Goal: Information Seeking & Learning: Learn about a topic

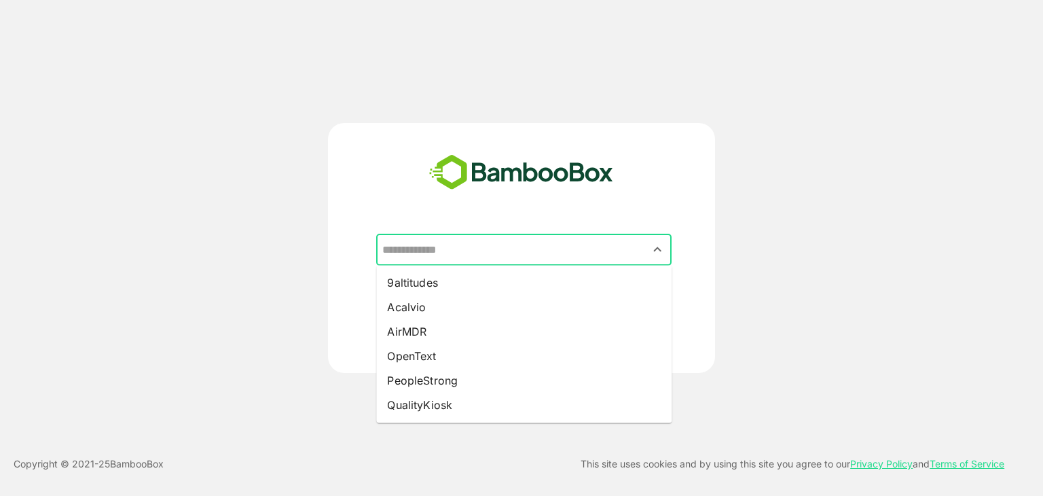
click at [493, 258] on input "text" at bounding box center [524, 250] width 290 height 26
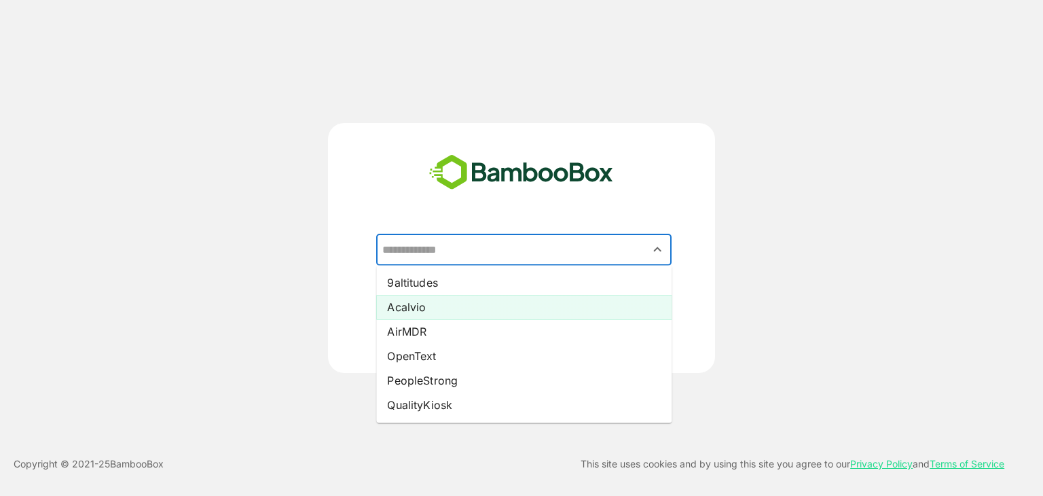
click at [426, 307] on li "Acalvio" at bounding box center [523, 307] width 295 height 24
type input "*******"
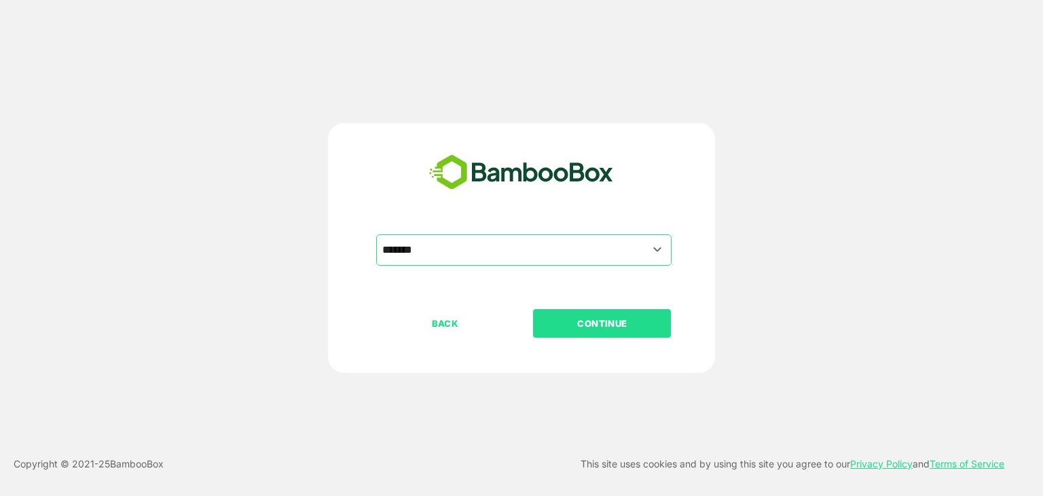
click at [606, 316] on p "CONTINUE" at bounding box center [602, 323] width 136 height 15
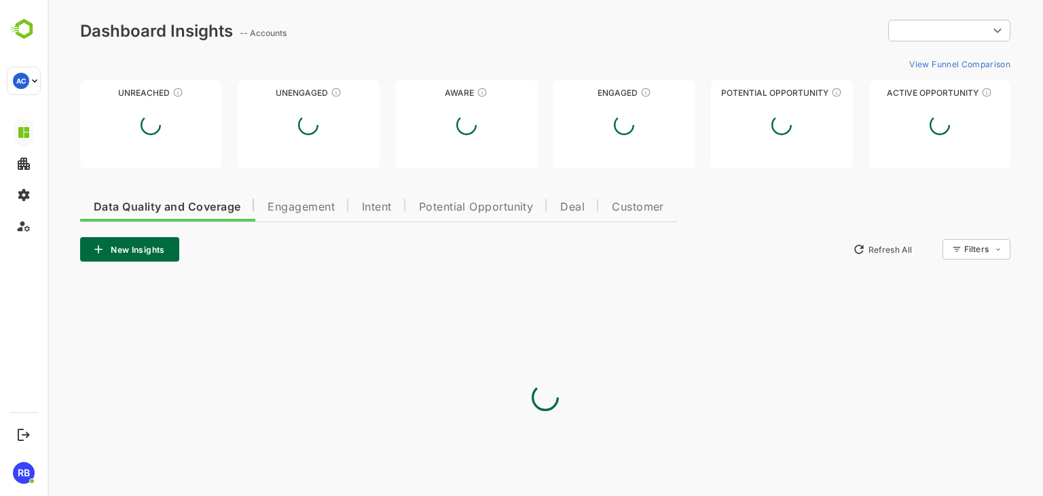
type input "**********"
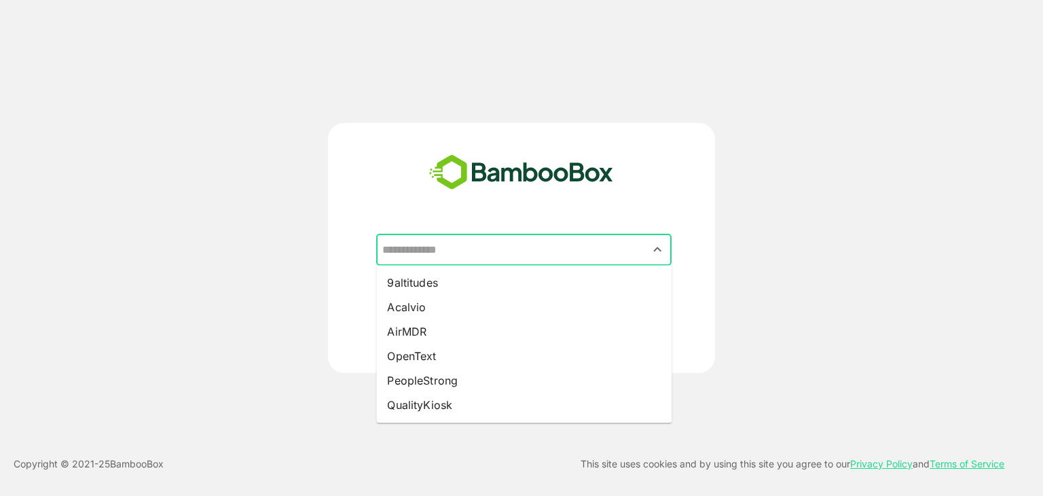
click at [504, 243] on input "text" at bounding box center [524, 250] width 290 height 26
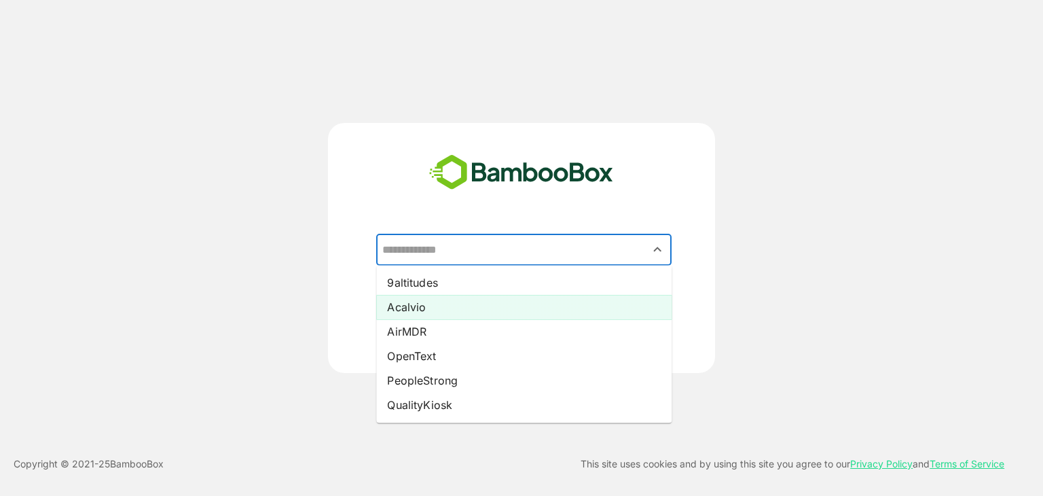
click at [466, 307] on li "Acalvio" at bounding box center [523, 307] width 295 height 24
type input "*******"
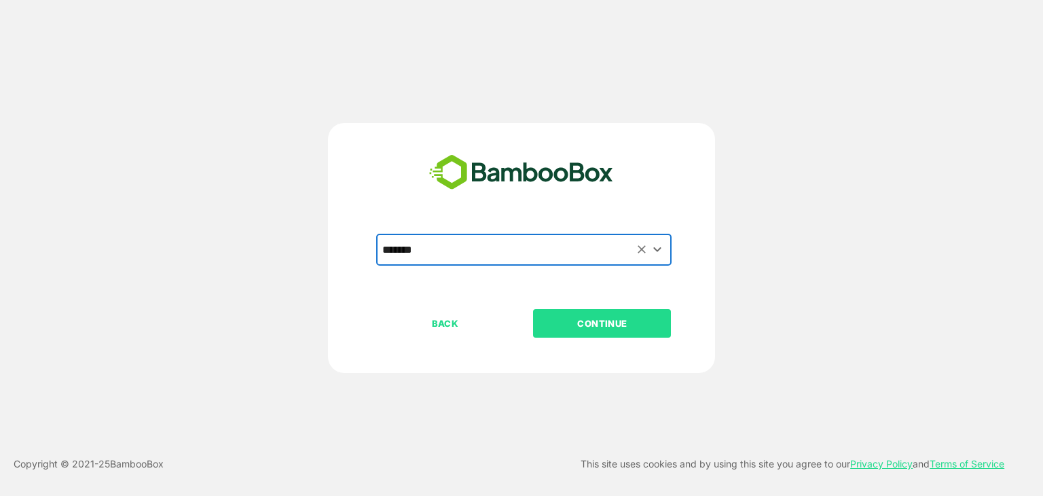
click at [600, 316] on p "CONTINUE" at bounding box center [602, 323] width 136 height 15
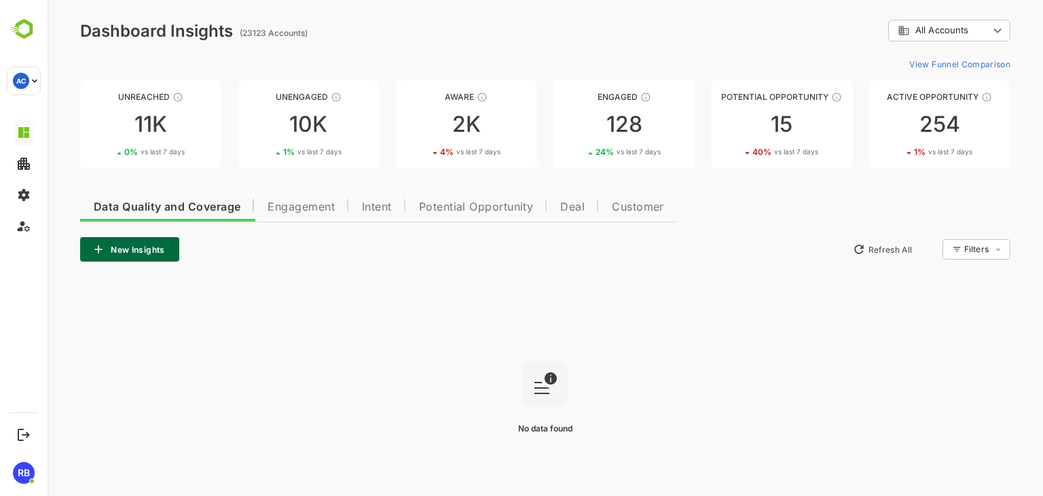
click at [975, 28] on body "**********" at bounding box center [545, 272] width 995 height 544
click at [972, 85] on span "Customer Segment" at bounding box center [950, 87] width 80 height 12
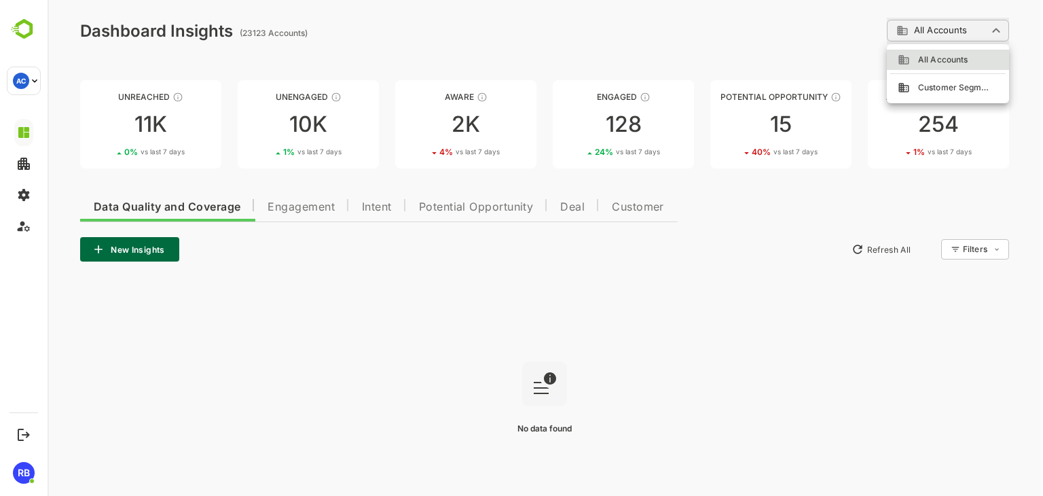
type input "**********"
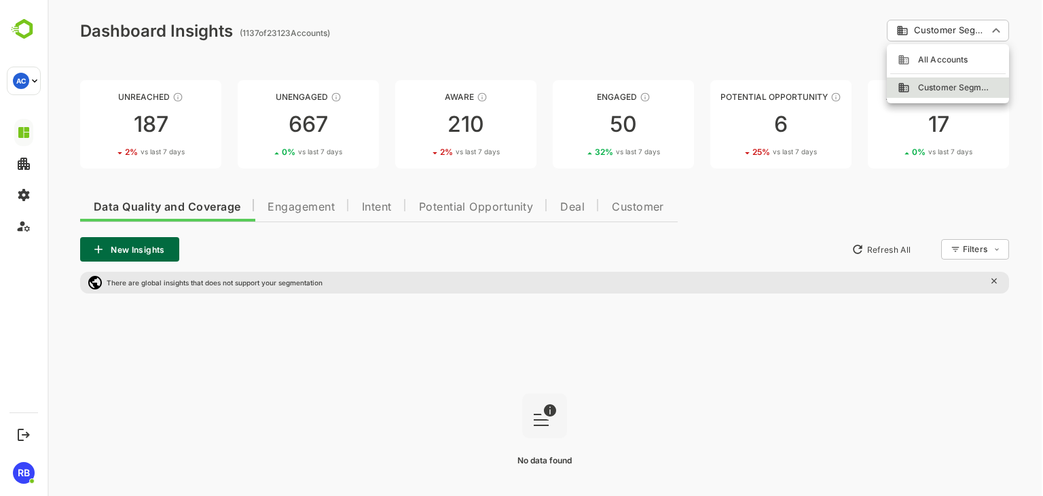
click at [964, 32] on body "**********" at bounding box center [545, 288] width 995 height 576
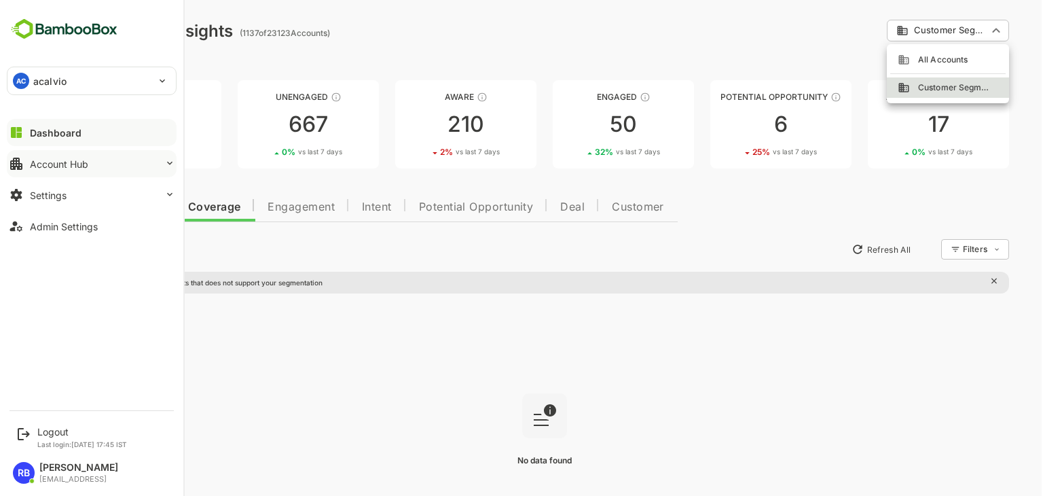
click at [77, 161] on div "Account Hub" at bounding box center [59, 164] width 58 height 12
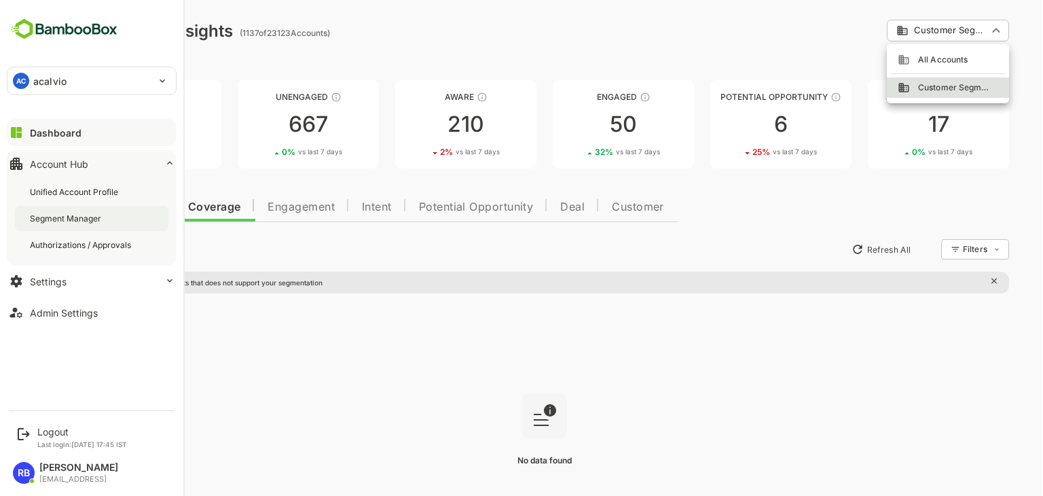
click at [115, 220] on div "Segment Manager" at bounding box center [91, 218] width 153 height 25
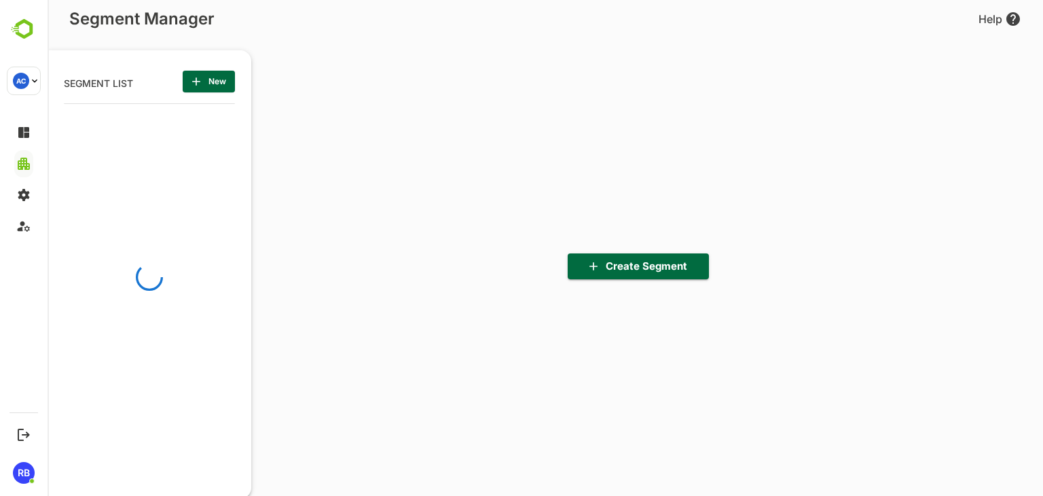
scroll to position [344, 168]
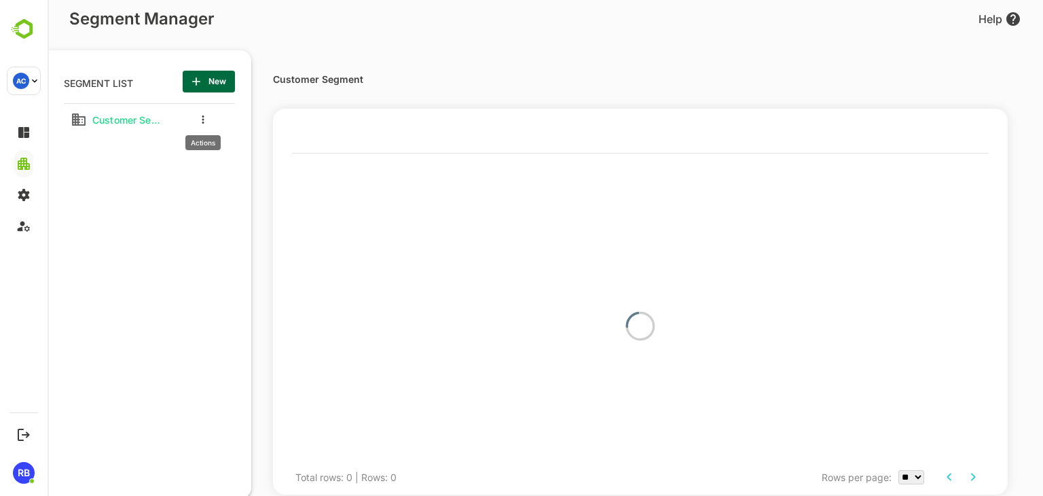
click at [205, 118] on button "more actions" at bounding box center [203, 119] width 7 height 12
click at [265, 147] on span "Edit" at bounding box center [273, 142] width 74 height 16
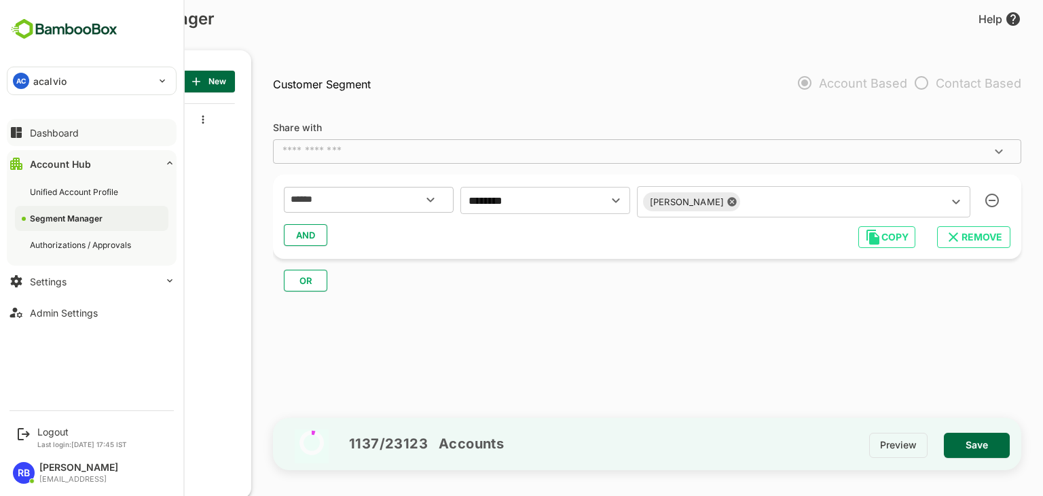
click at [88, 131] on button "Dashboard" at bounding box center [92, 132] width 170 height 27
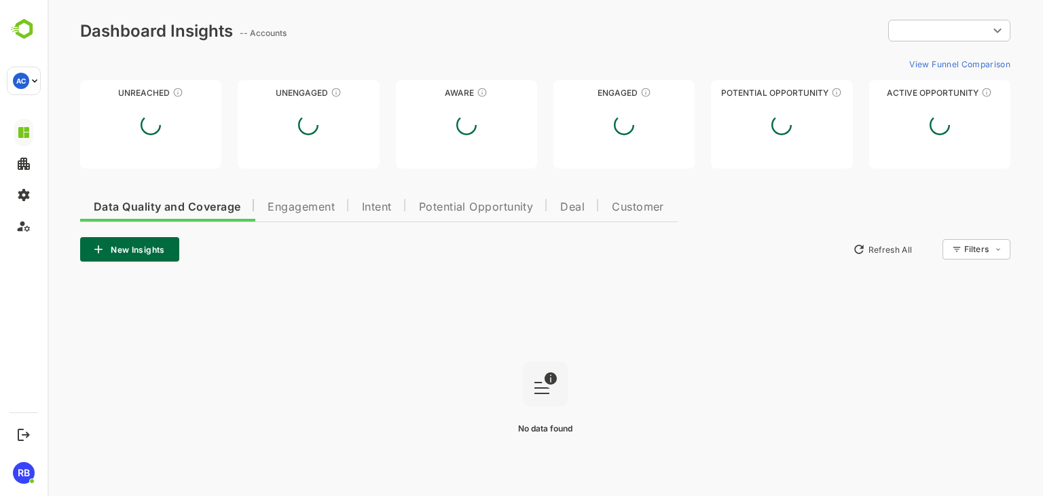
type input "**********"
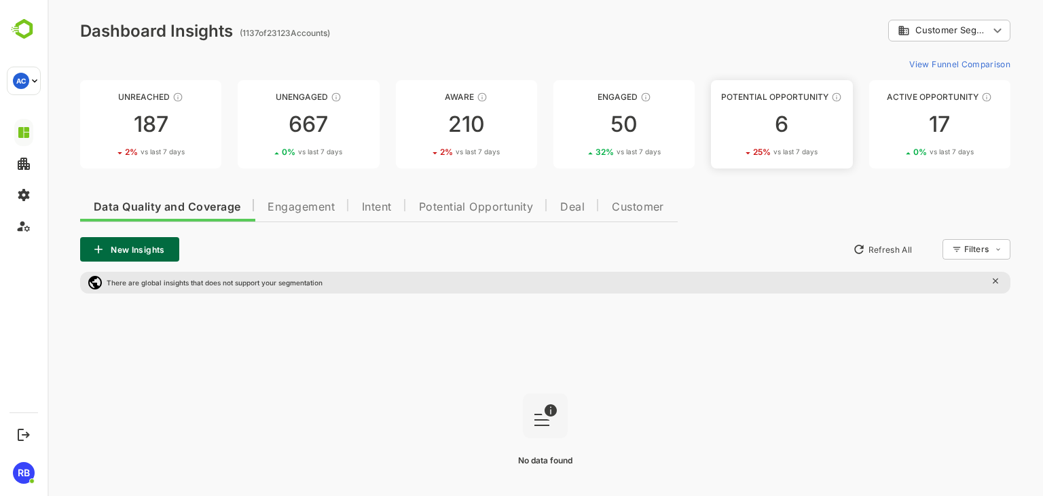
click at [780, 135] on div "6" at bounding box center [781, 124] width 141 height 22
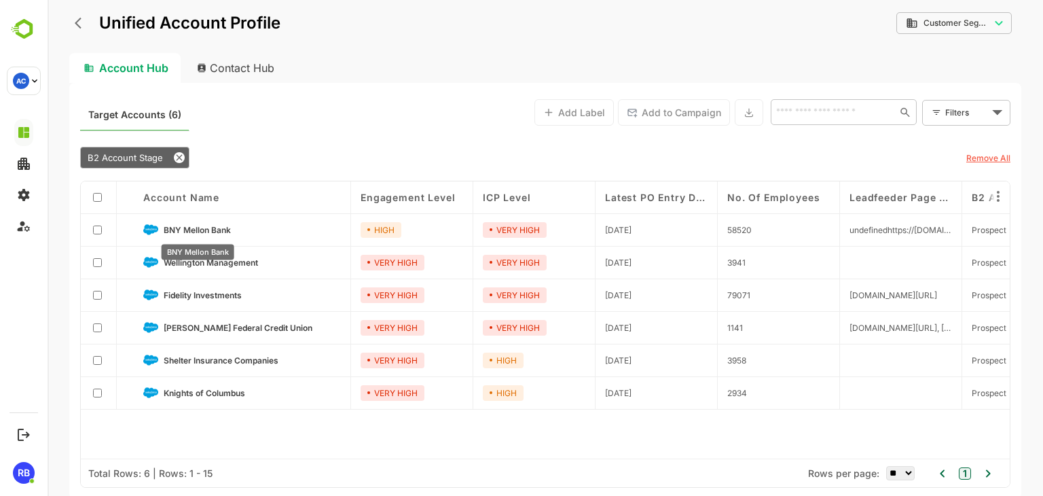
click at [222, 235] on div "BNY Mellon Bank" at bounding box center [197, 248] width 75 height 26
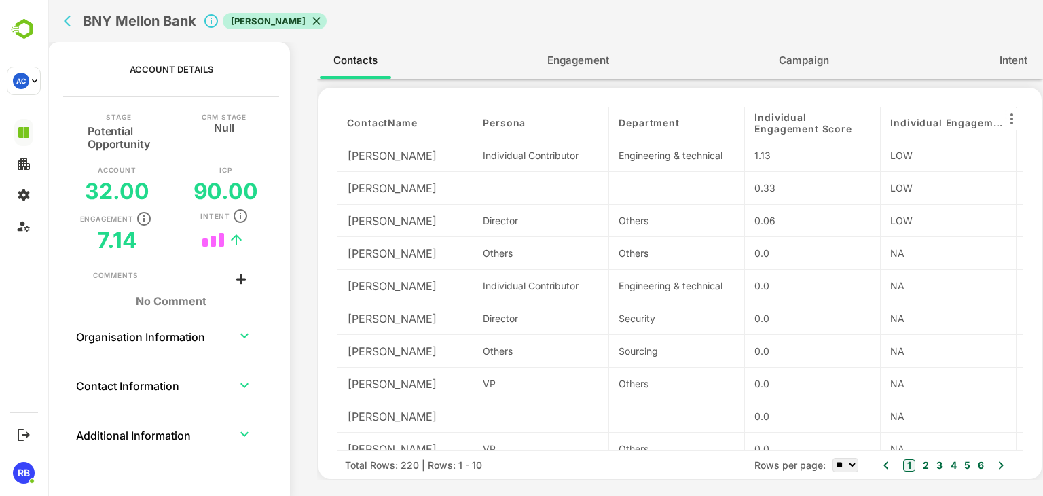
click at [591, 56] on span "Engagement" at bounding box center [578, 61] width 62 height 18
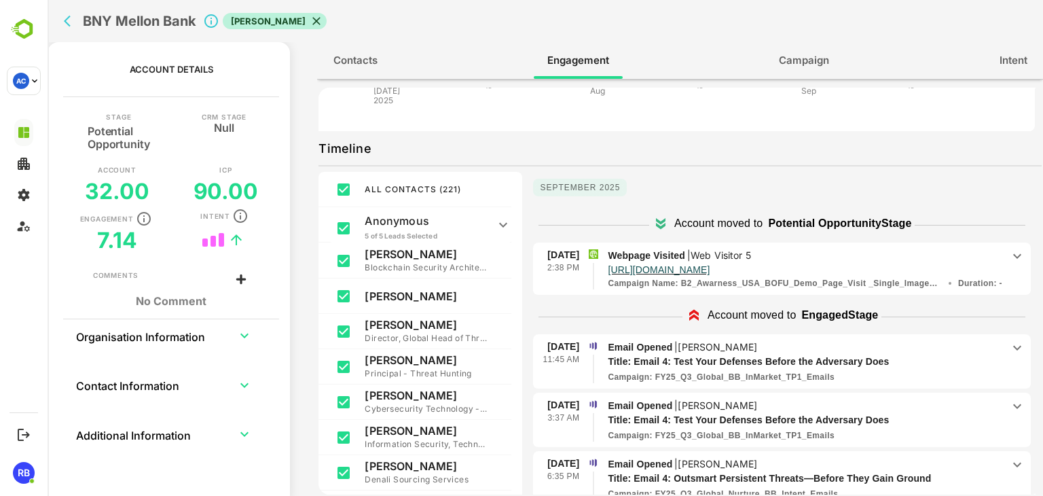
scroll to position [173, 0]
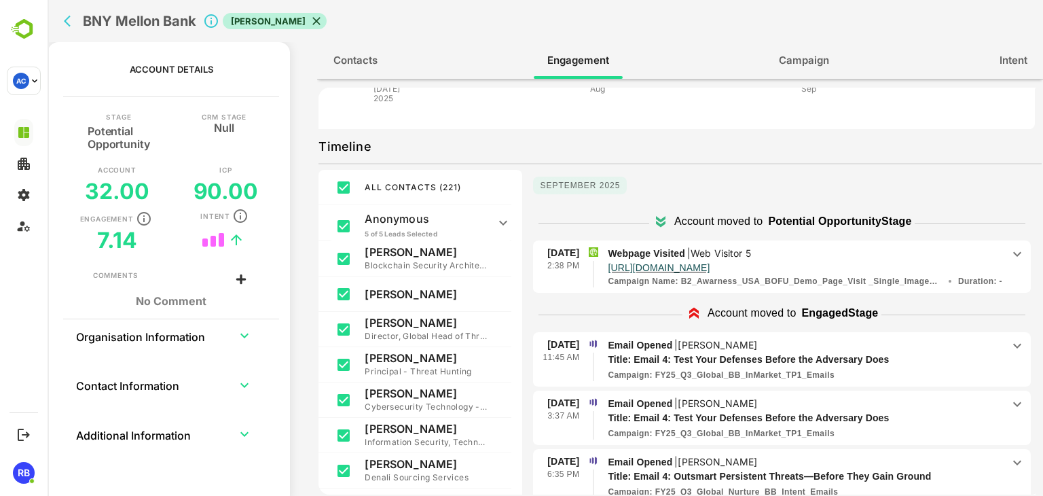
click at [1010, 255] on icon at bounding box center [1017, 254] width 16 height 16
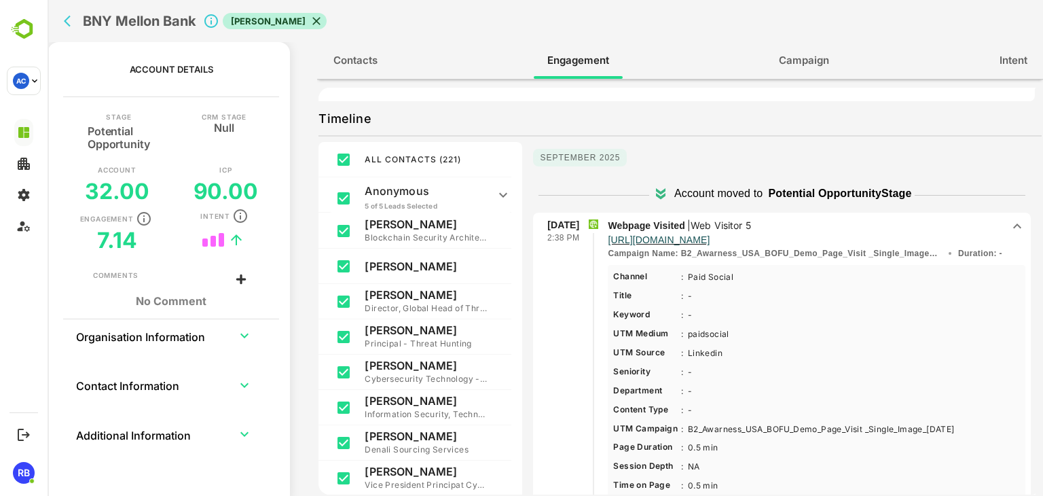
scroll to position [221, 0]
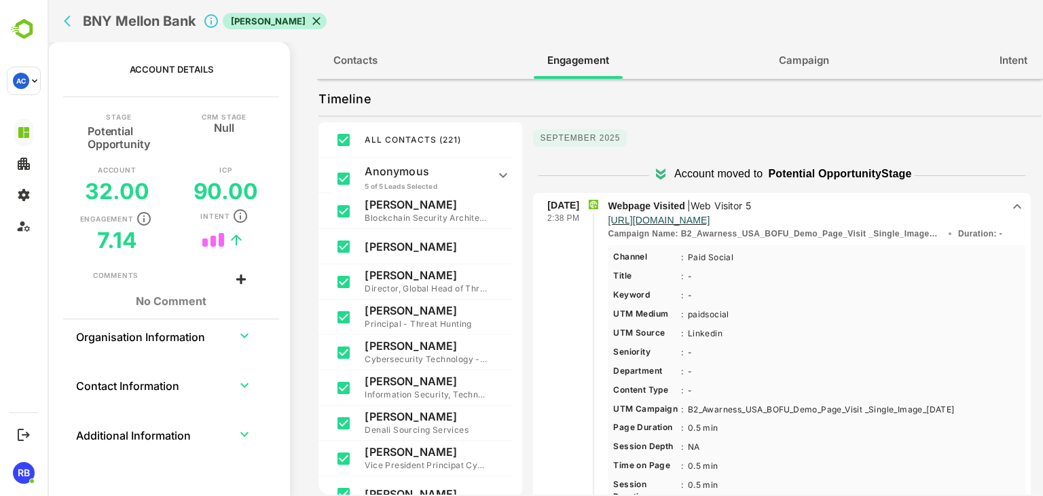
click at [69, 22] on icon "back" at bounding box center [71, 21] width 14 height 14
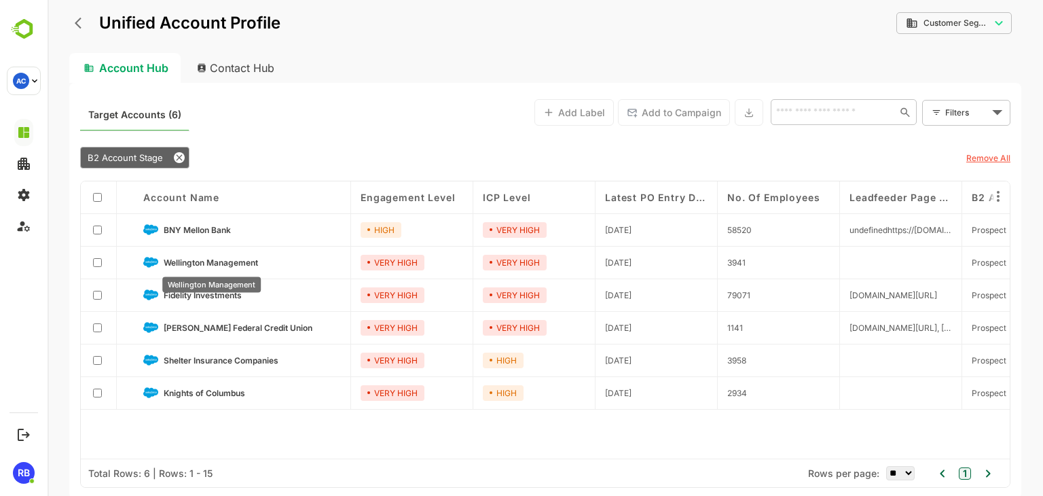
click at [232, 267] on div "Wellington Management" at bounding box center [211, 280] width 101 height 26
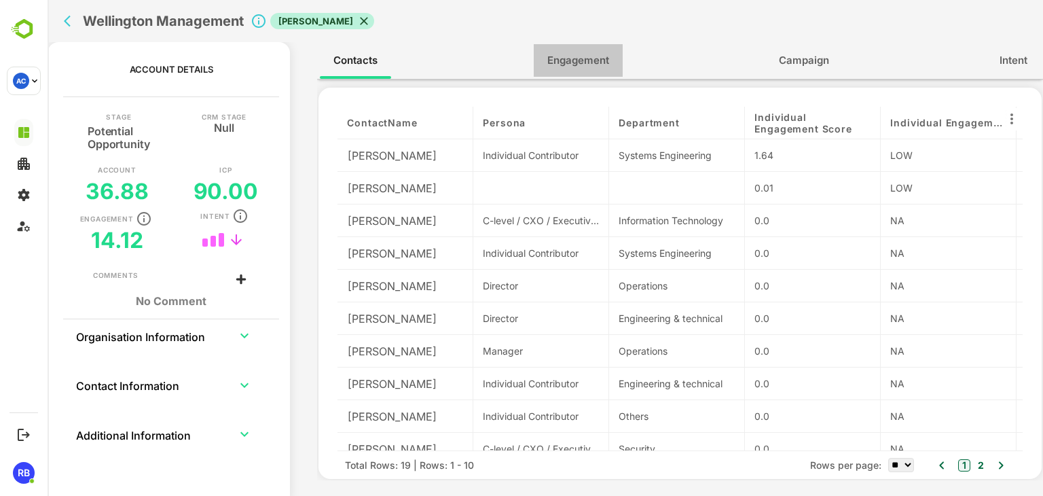
click at [573, 67] on span "Engagement" at bounding box center [578, 61] width 62 height 18
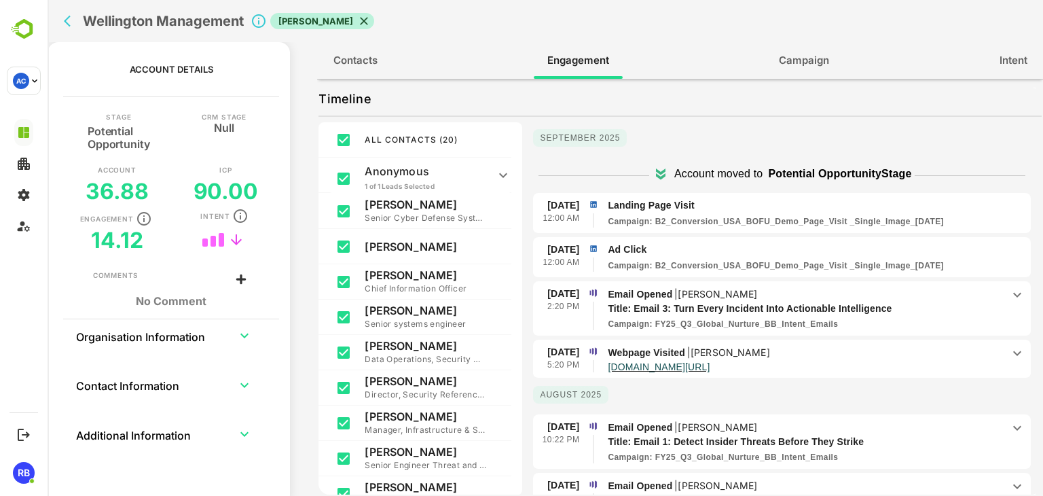
scroll to position [64, 0]
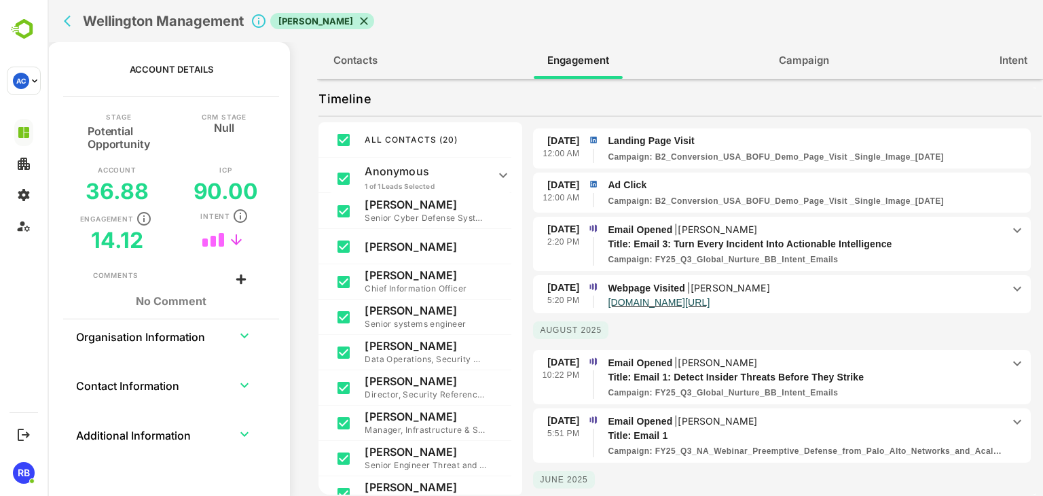
click at [1009, 282] on icon at bounding box center [1017, 288] width 16 height 16
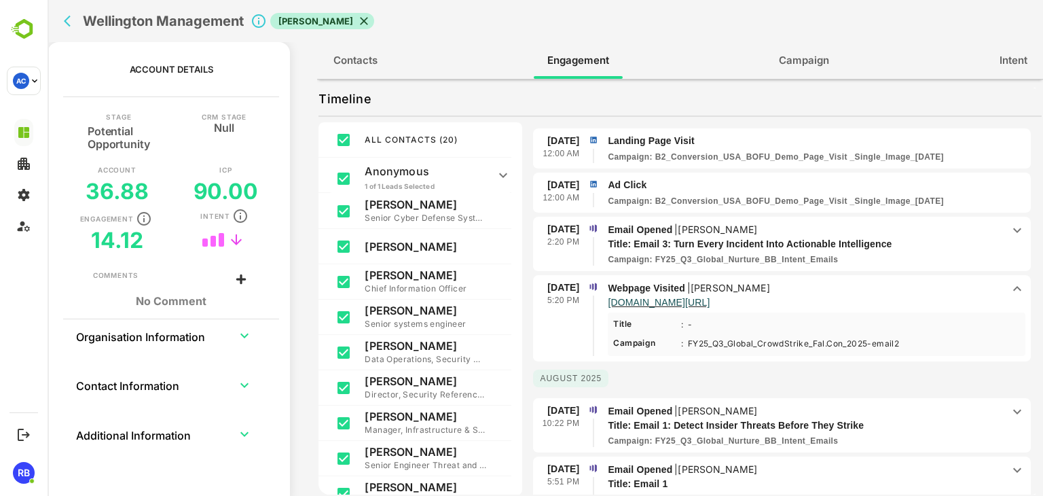
scroll to position [178, 0]
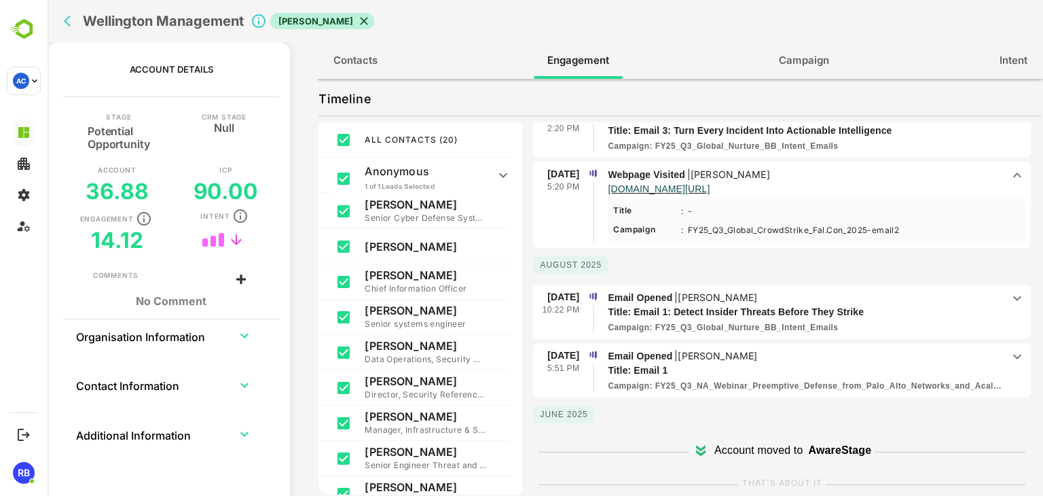
click at [936, 321] on div "Campaign : FY25_Q3_Global_Nurture_BB_Intent_Emails" at bounding box center [805, 327] width 394 height 12
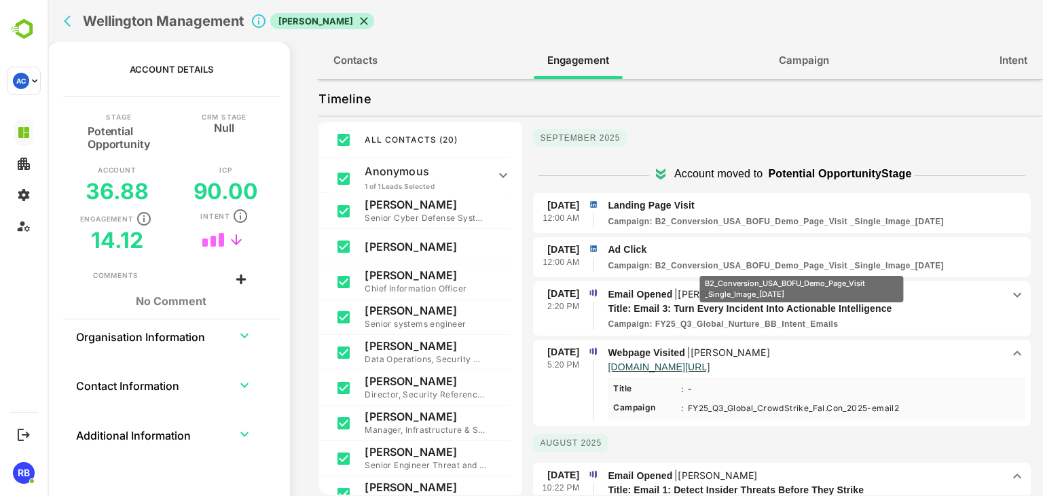
scroll to position [0, 0]
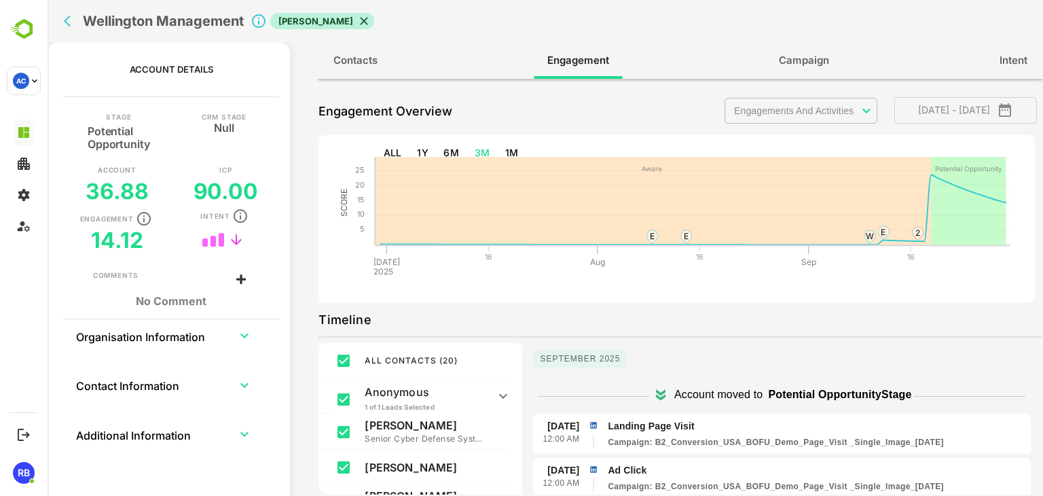
click at [68, 16] on icon "back" at bounding box center [71, 21] width 14 height 14
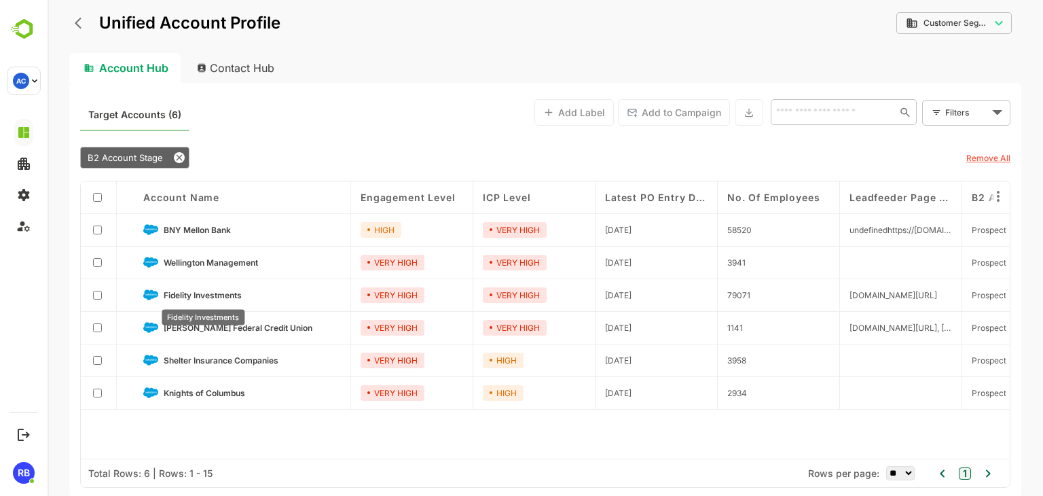
click at [225, 294] on span "Fidelity Investments" at bounding box center [203, 295] width 78 height 10
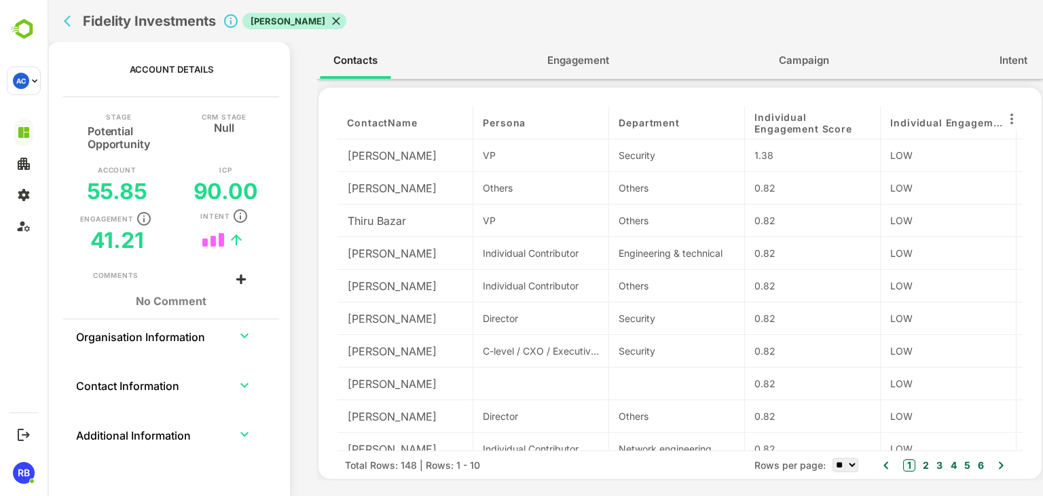
click at [582, 72] on button "Engagement" at bounding box center [578, 60] width 89 height 33
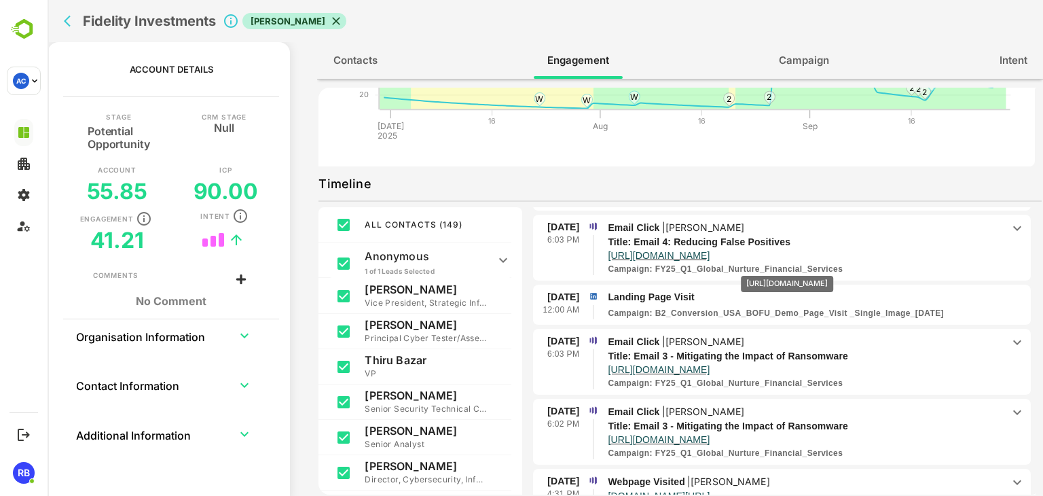
scroll to position [341, 0]
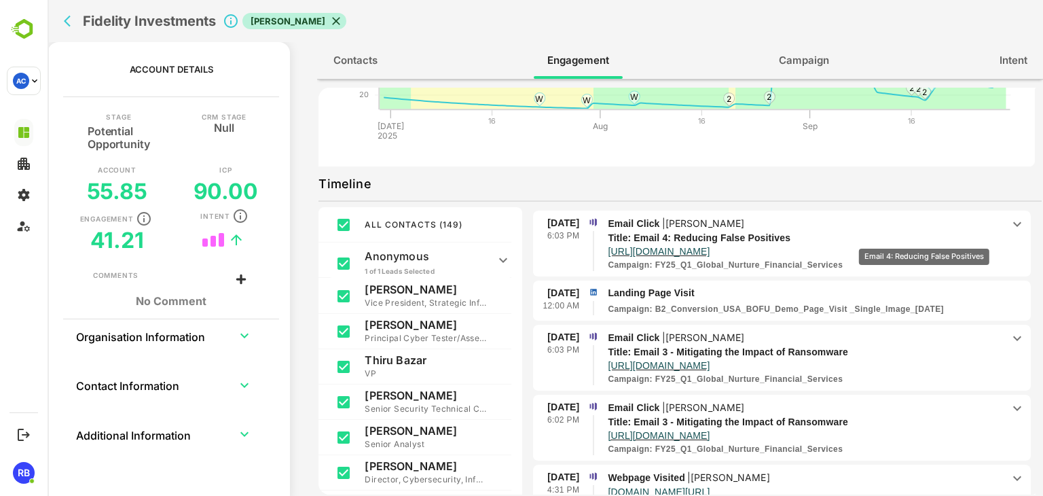
click at [923, 239] on p "Title: Email 4: Reducing False Positives" at bounding box center [795, 238] width 375 height 14
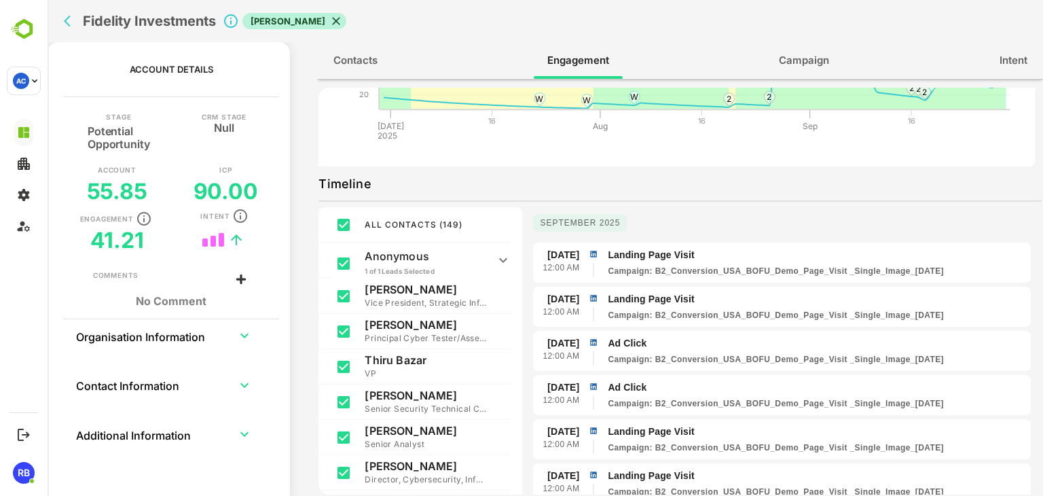
scroll to position [0, 0]
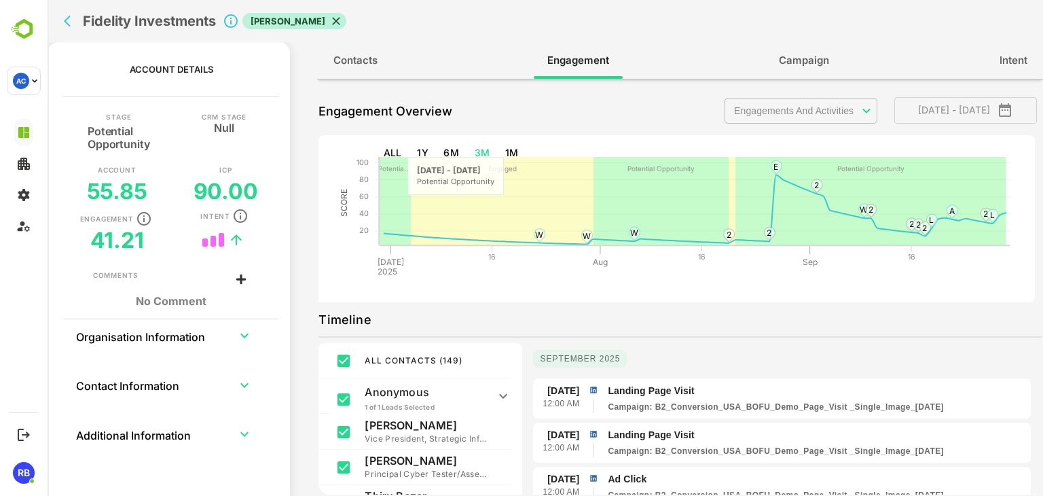
click at [67, 26] on icon "back" at bounding box center [71, 21] width 14 height 14
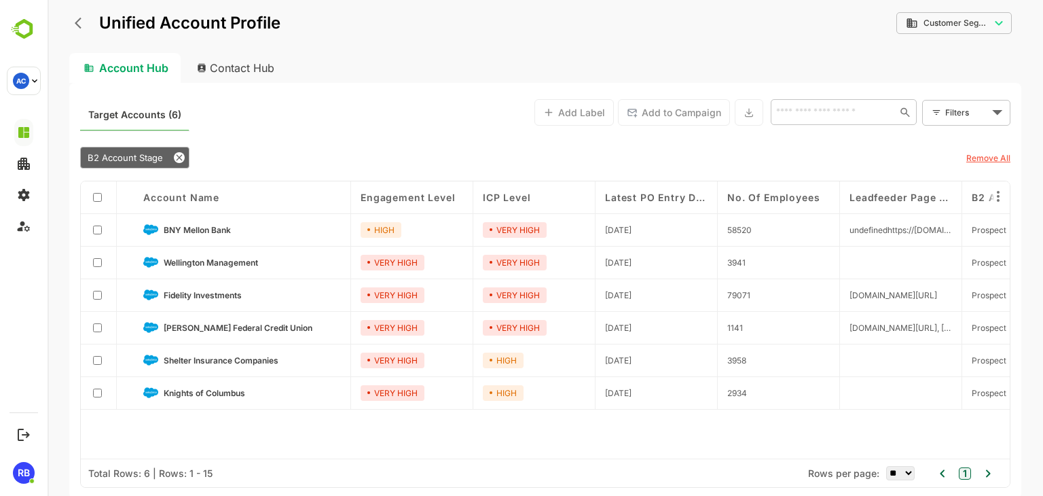
click at [211, 321] on link "[PERSON_NAME] Federal Credit Union" at bounding box center [252, 327] width 177 height 15
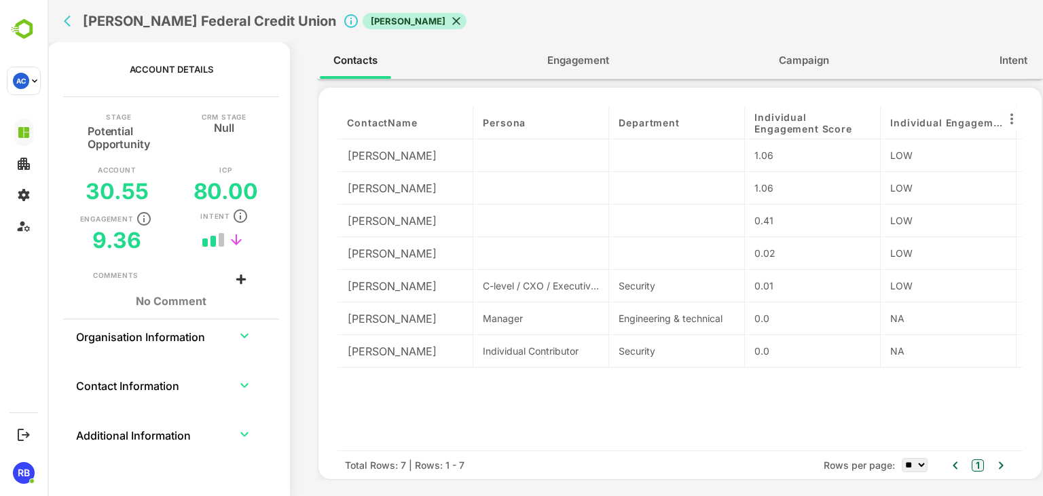
click at [574, 62] on span "Engagement" at bounding box center [578, 61] width 62 height 18
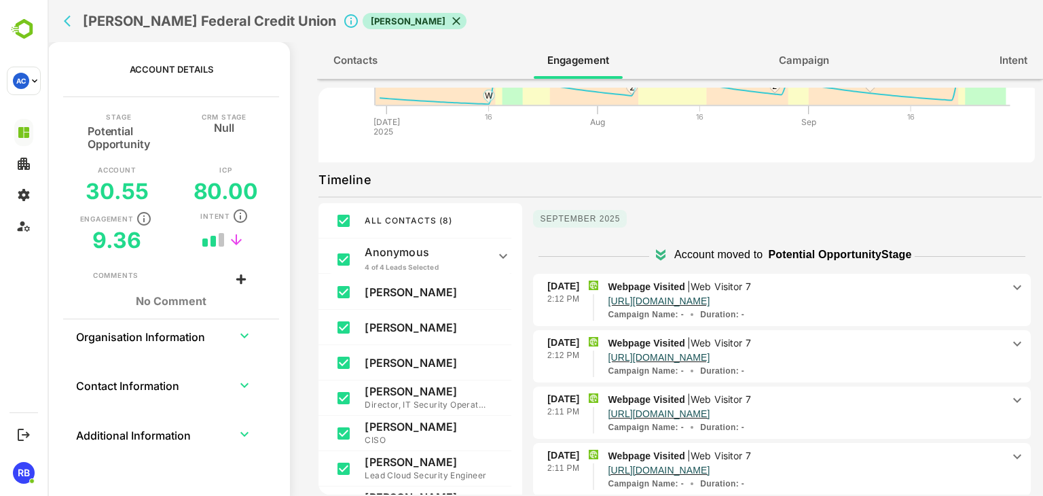
scroll to position [162, 0]
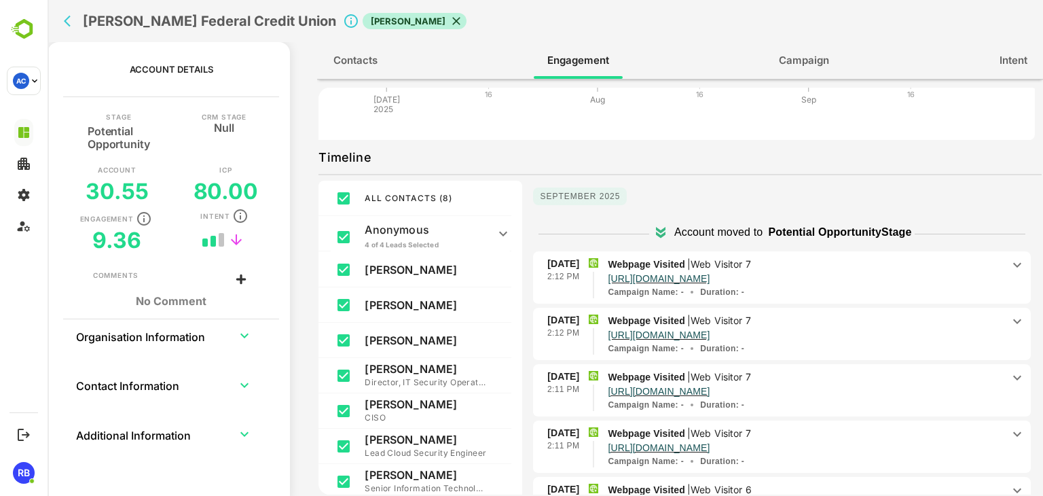
click at [927, 276] on p "[URL][DOMAIN_NAME]" at bounding box center [805, 278] width 394 height 12
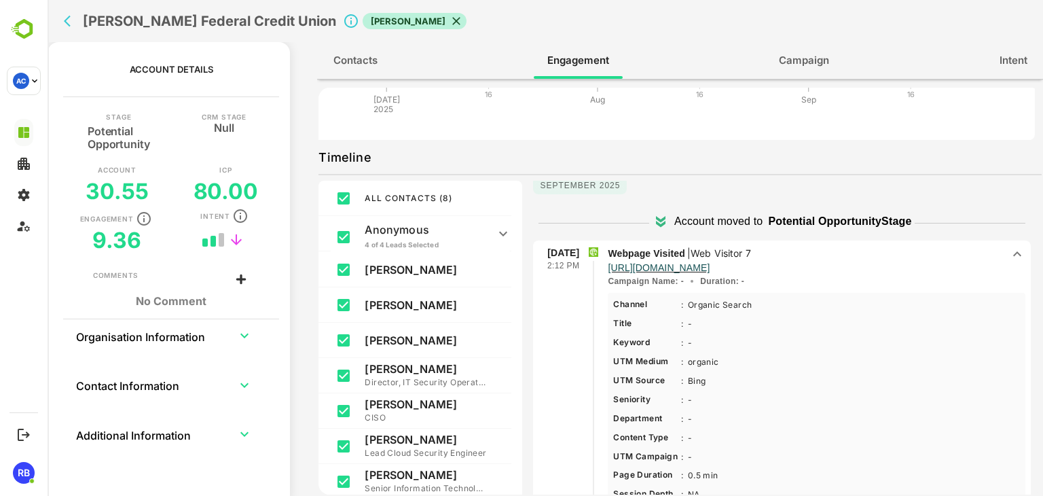
scroll to position [2, 0]
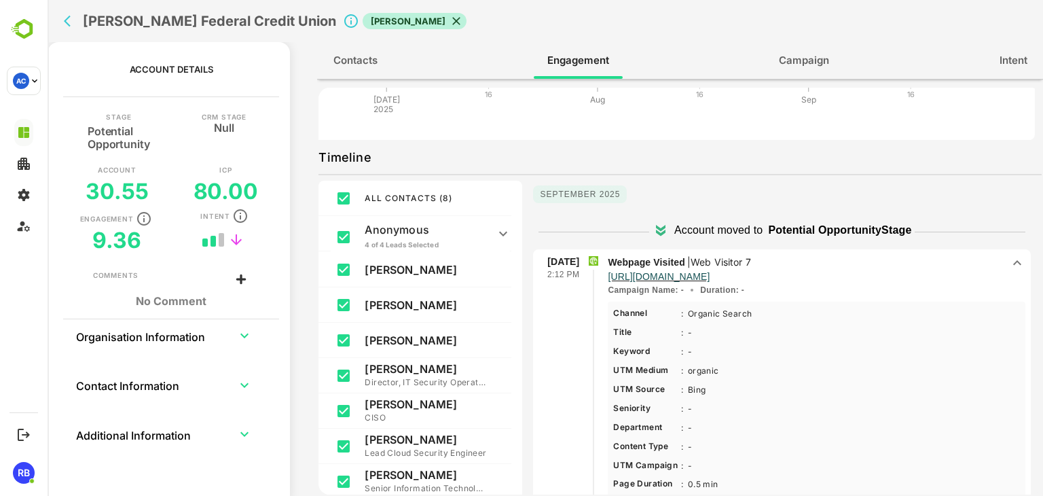
click at [927, 276] on p "[URL][DOMAIN_NAME]" at bounding box center [805, 276] width 394 height 12
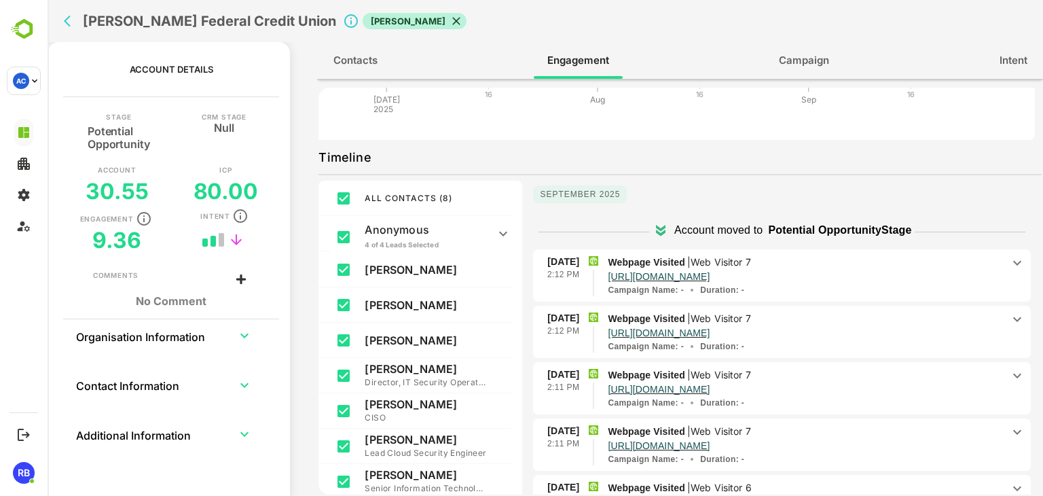
click at [927, 276] on p "[URL][DOMAIN_NAME]" at bounding box center [805, 276] width 394 height 12
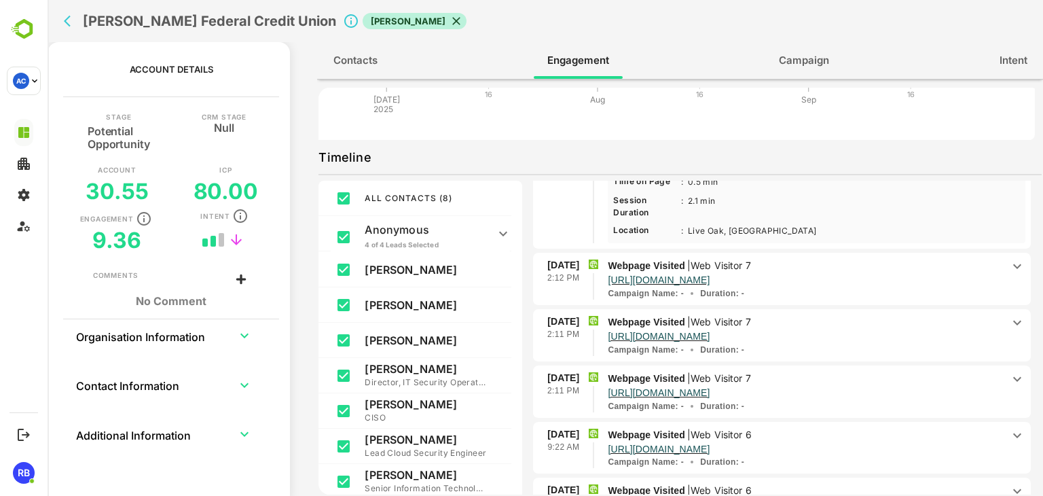
scroll to position [333, 0]
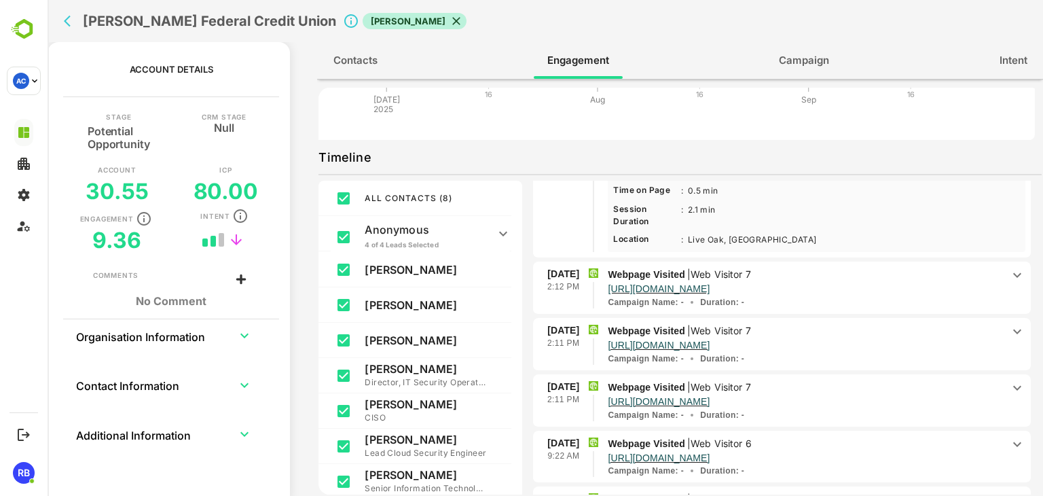
click at [931, 291] on p "[URL][DOMAIN_NAME]" at bounding box center [805, 288] width 394 height 12
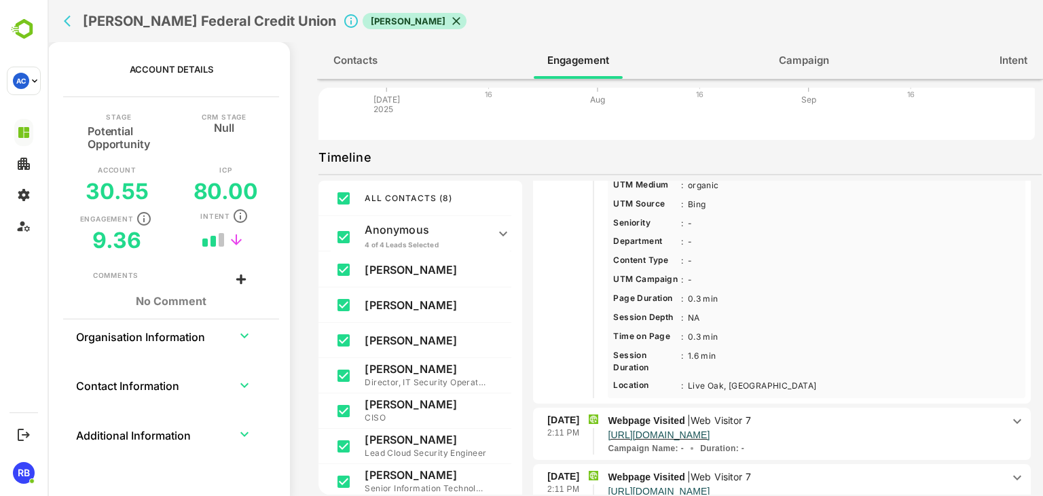
scroll to position [648, 0]
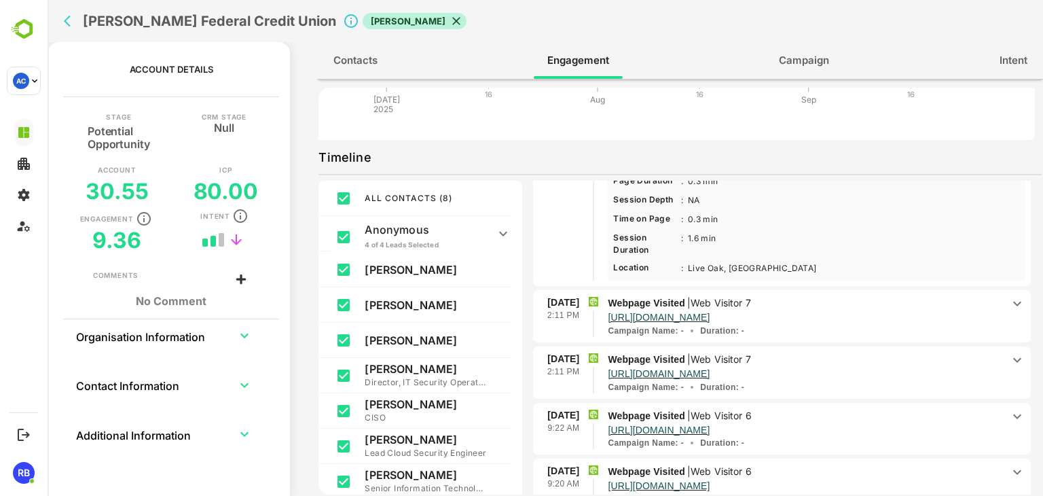
click at [889, 303] on p "Webpage Visited | Web Visitor 7" at bounding box center [805, 302] width 394 height 15
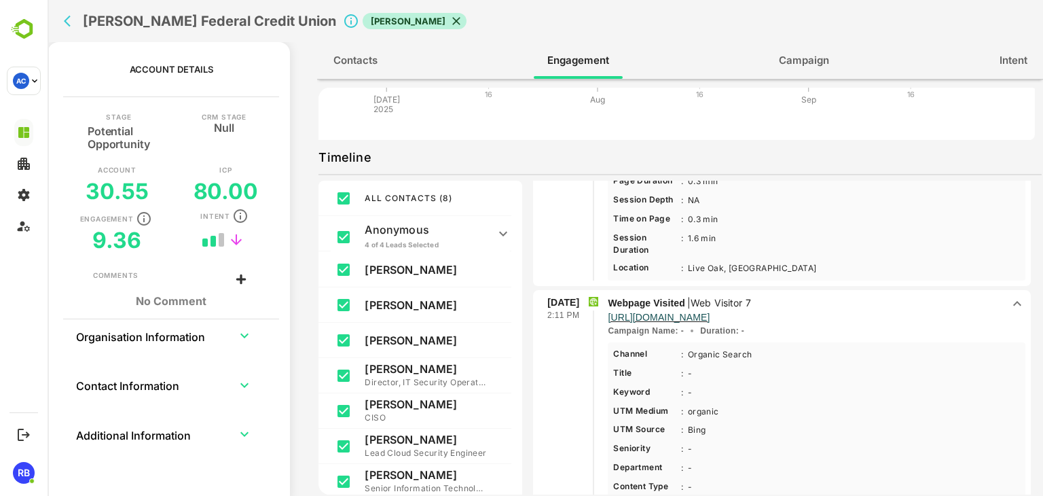
click at [889, 303] on p "Webpage Visited | Web Visitor 7" at bounding box center [805, 302] width 394 height 15
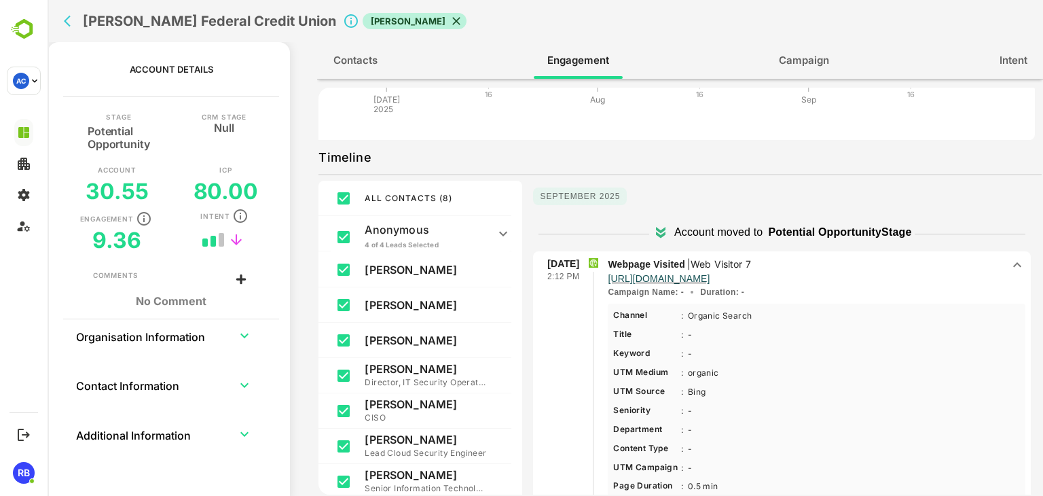
scroll to position [0, 0]
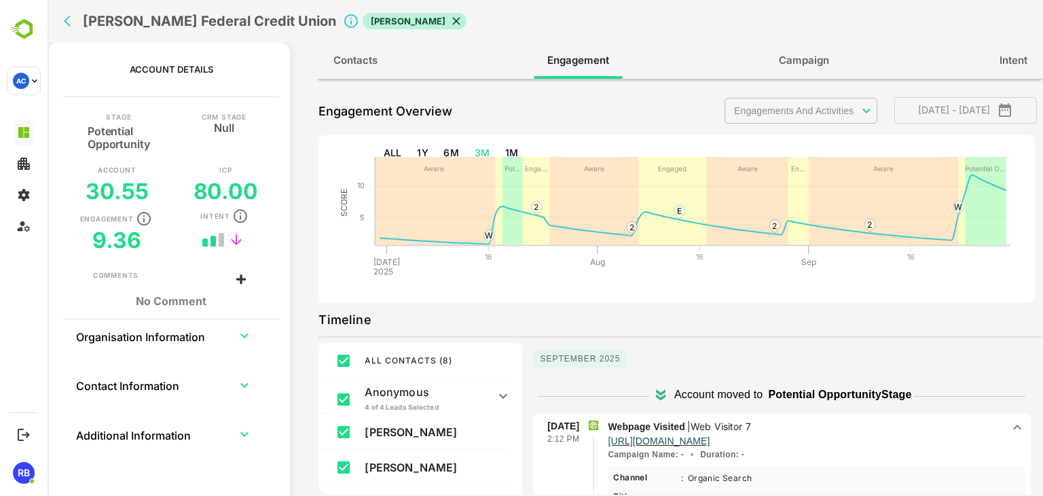
click at [73, 28] on button "back" at bounding box center [70, 21] width 20 height 20
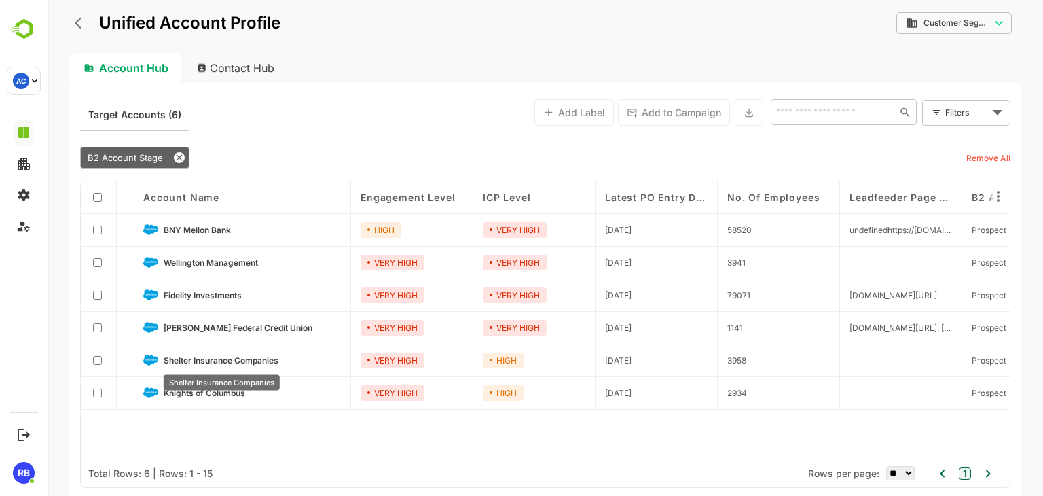
click at [226, 359] on span "Shelter Insurance Companies" at bounding box center [221, 360] width 115 height 10
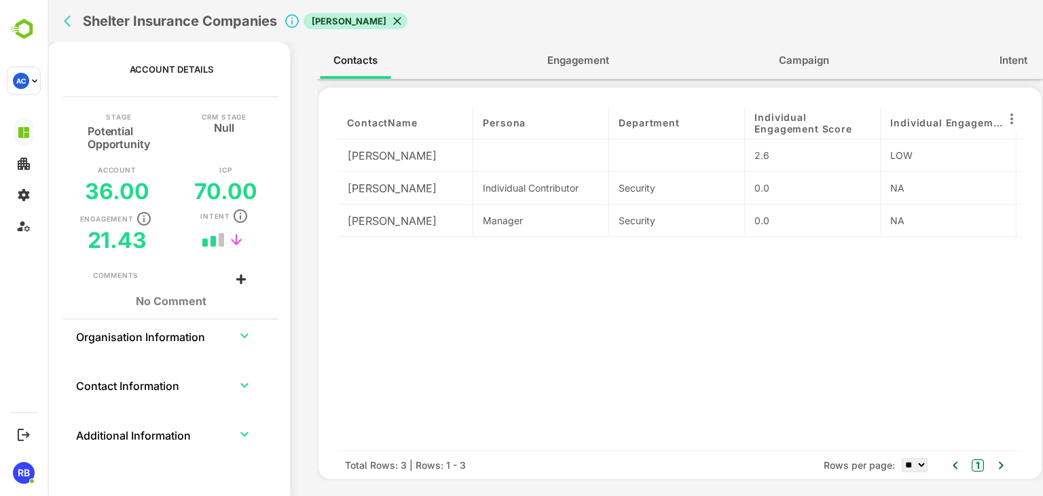
click at [565, 64] on span "Engagement" at bounding box center [578, 61] width 62 height 18
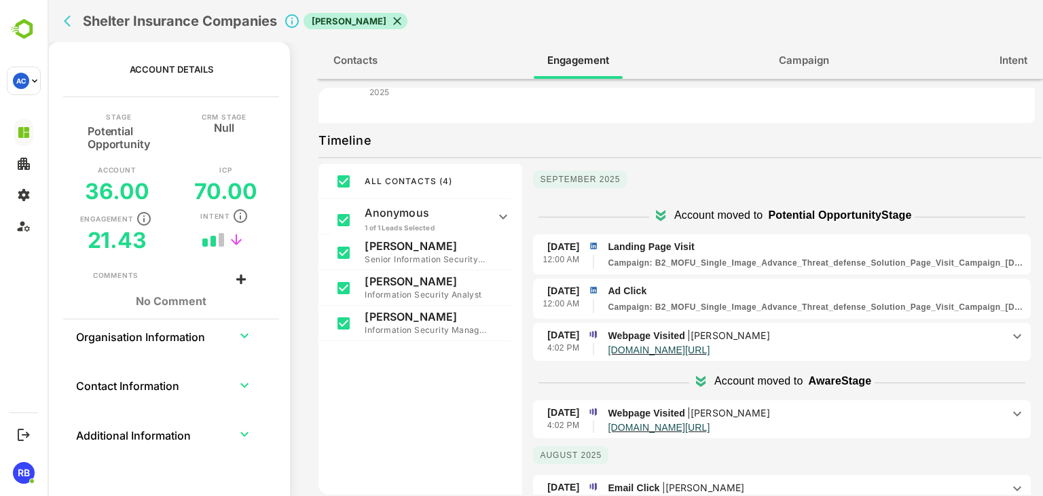
scroll to position [185, 0]
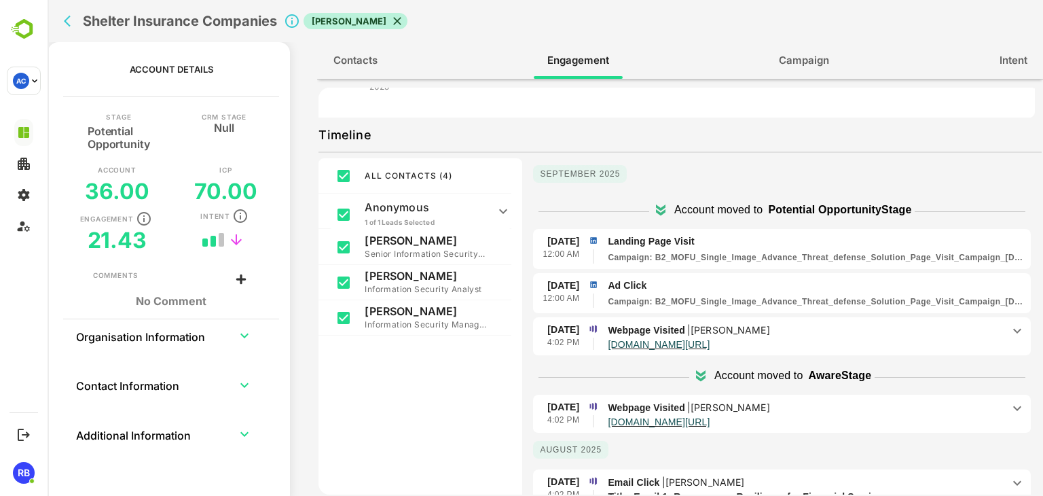
click at [1009, 328] on icon at bounding box center [1017, 330] width 16 height 16
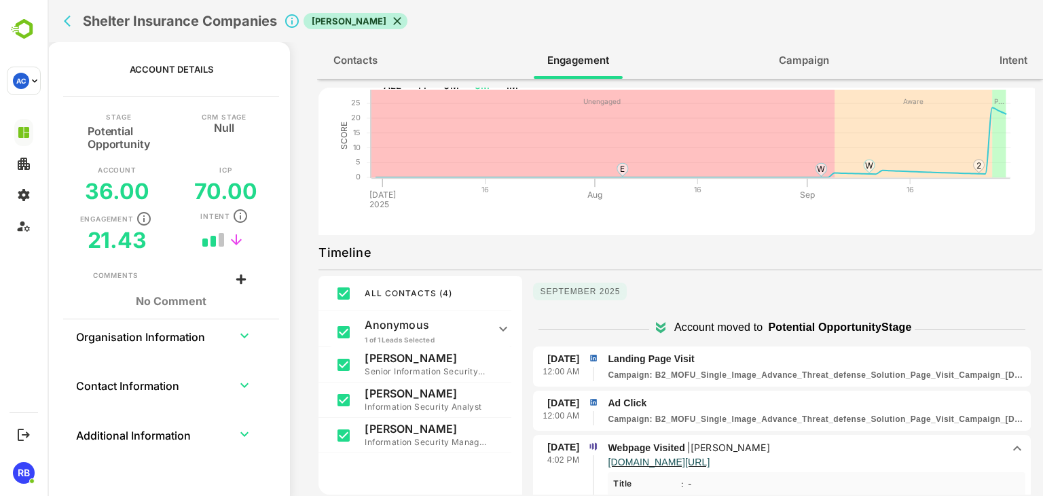
scroll to position [0, 0]
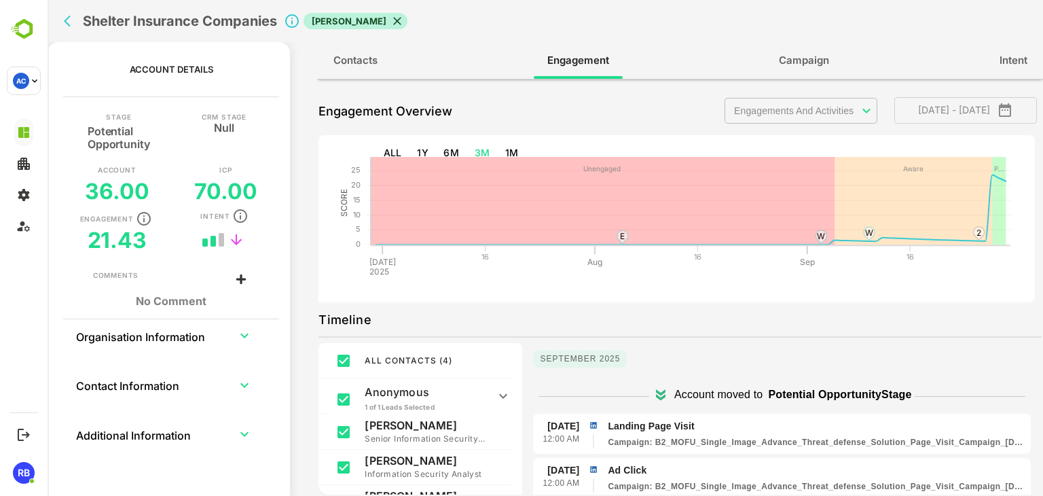
click at [71, 22] on icon "back" at bounding box center [71, 21] width 14 height 14
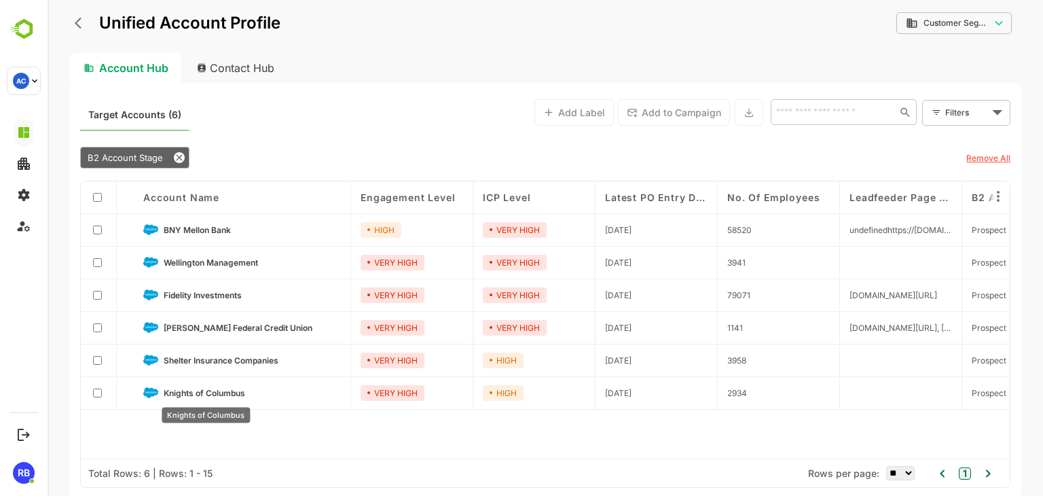
click at [204, 392] on span "Knights of Columbus" at bounding box center [204, 393] width 81 height 10
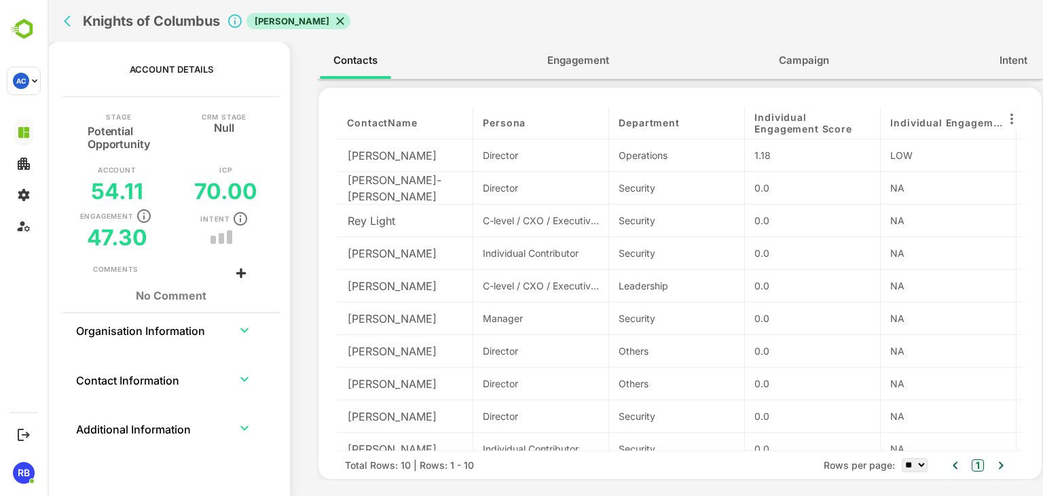
click at [571, 55] on span "Engagement" at bounding box center [578, 61] width 62 height 18
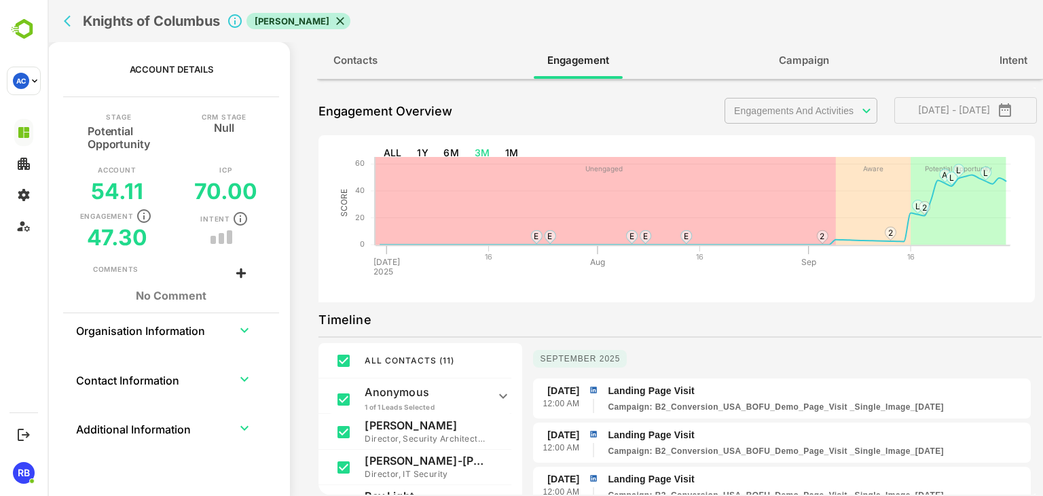
click at [65, 26] on icon "back" at bounding box center [71, 21] width 14 height 14
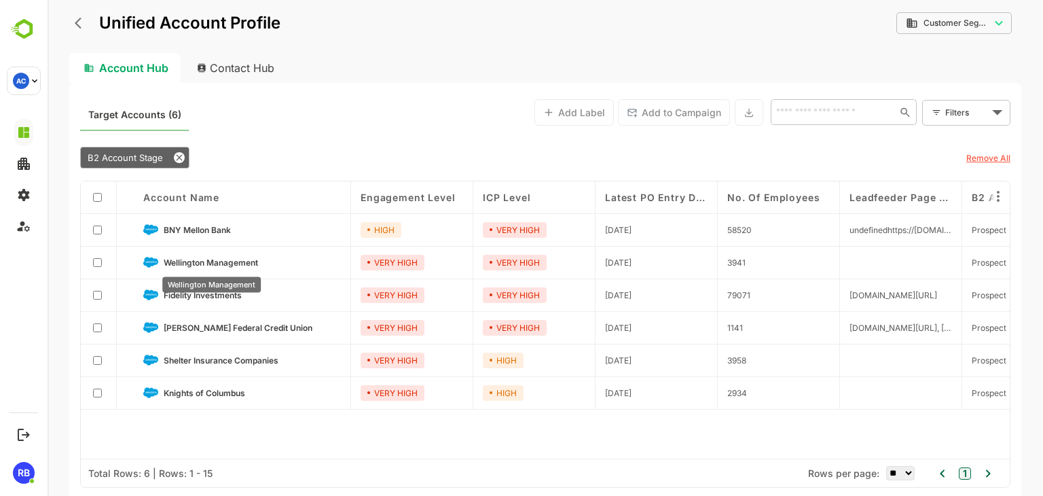
click at [225, 259] on span "Wellington Management" at bounding box center [211, 262] width 94 height 10
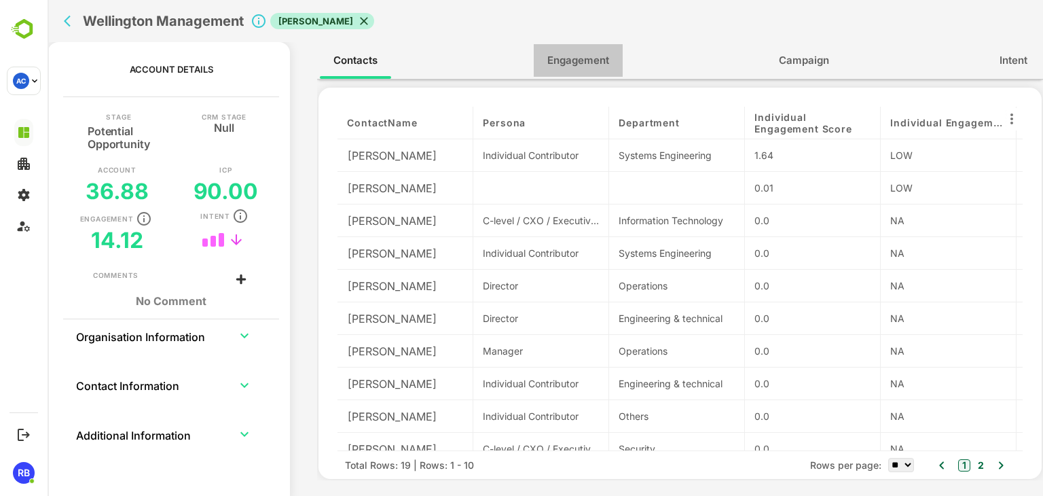
click at [579, 69] on span "Engagement" at bounding box center [578, 61] width 62 height 18
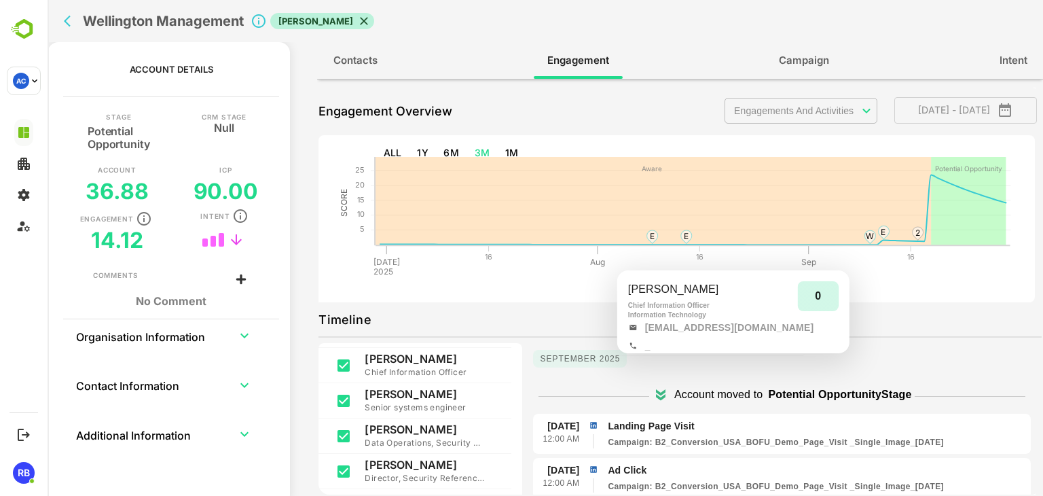
scroll to position [136, 0]
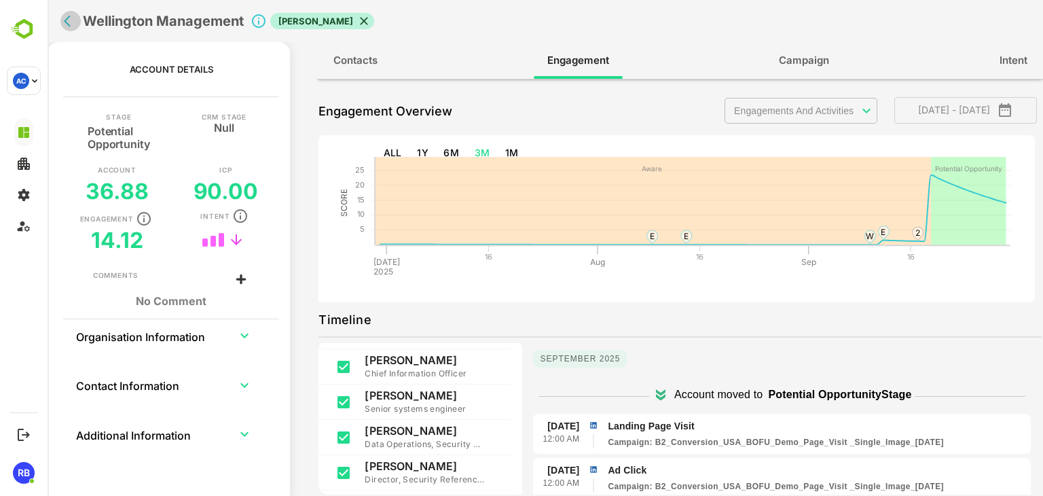
click at [66, 18] on icon "back" at bounding box center [71, 21] width 14 height 14
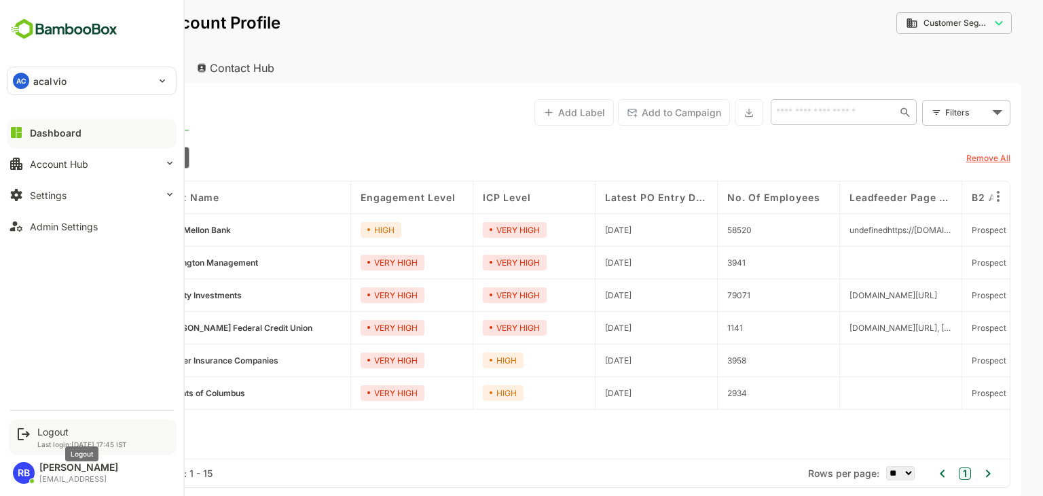
click at [54, 430] on div "Logout" at bounding box center [82, 432] width 90 height 12
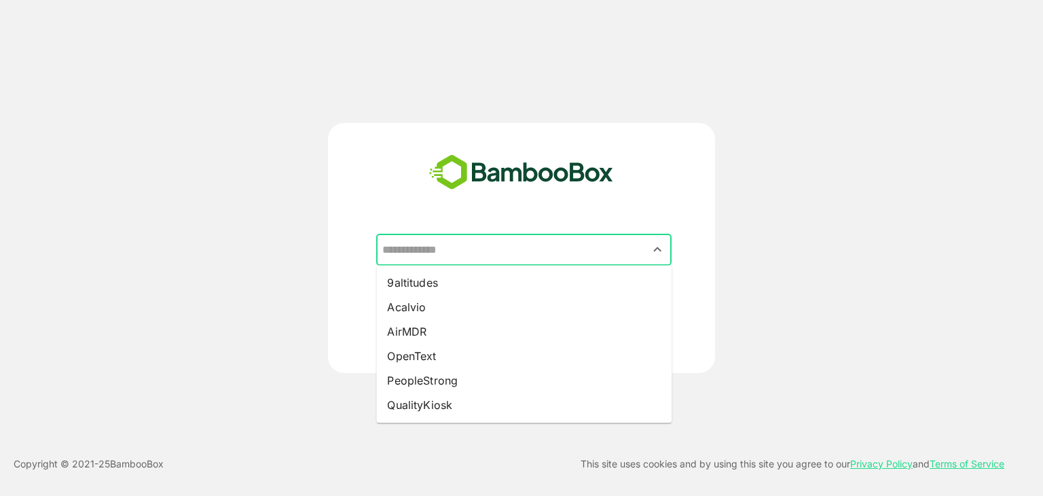
click at [497, 261] on input "text" at bounding box center [524, 250] width 290 height 26
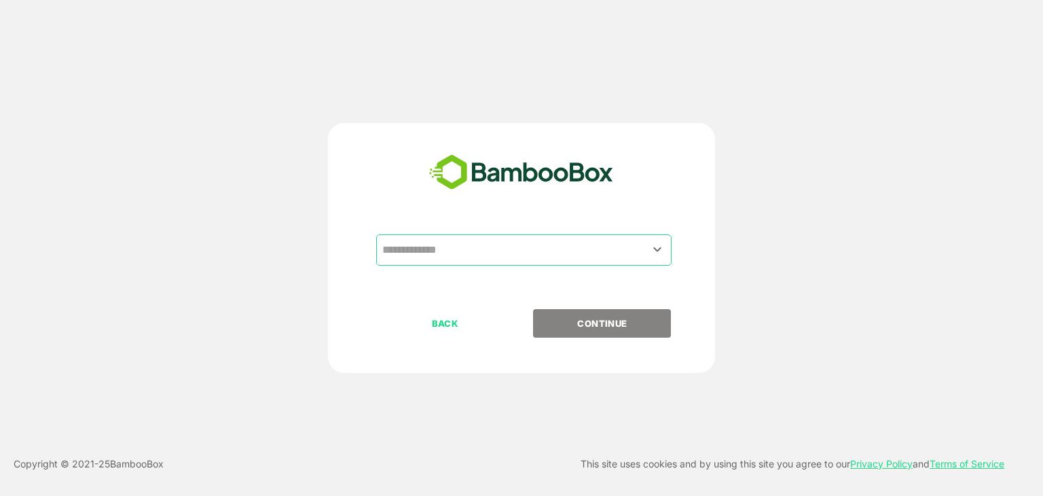
click at [261, 332] on div "​ BACK CONTINUE" at bounding box center [522, 248] width 834 height 250
